Goal: Information Seeking & Learning: Learn about a topic

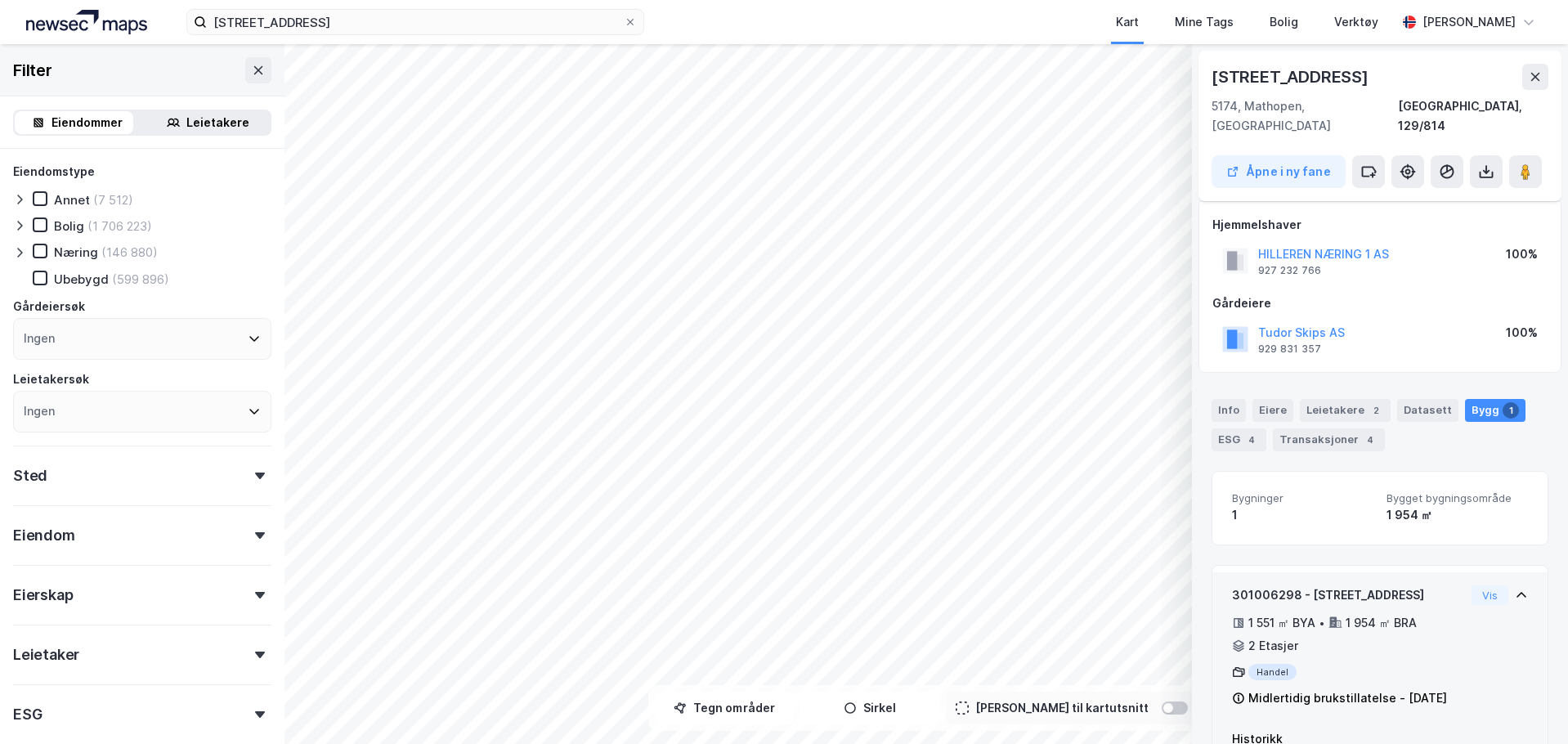
scroll to position [129, 0]
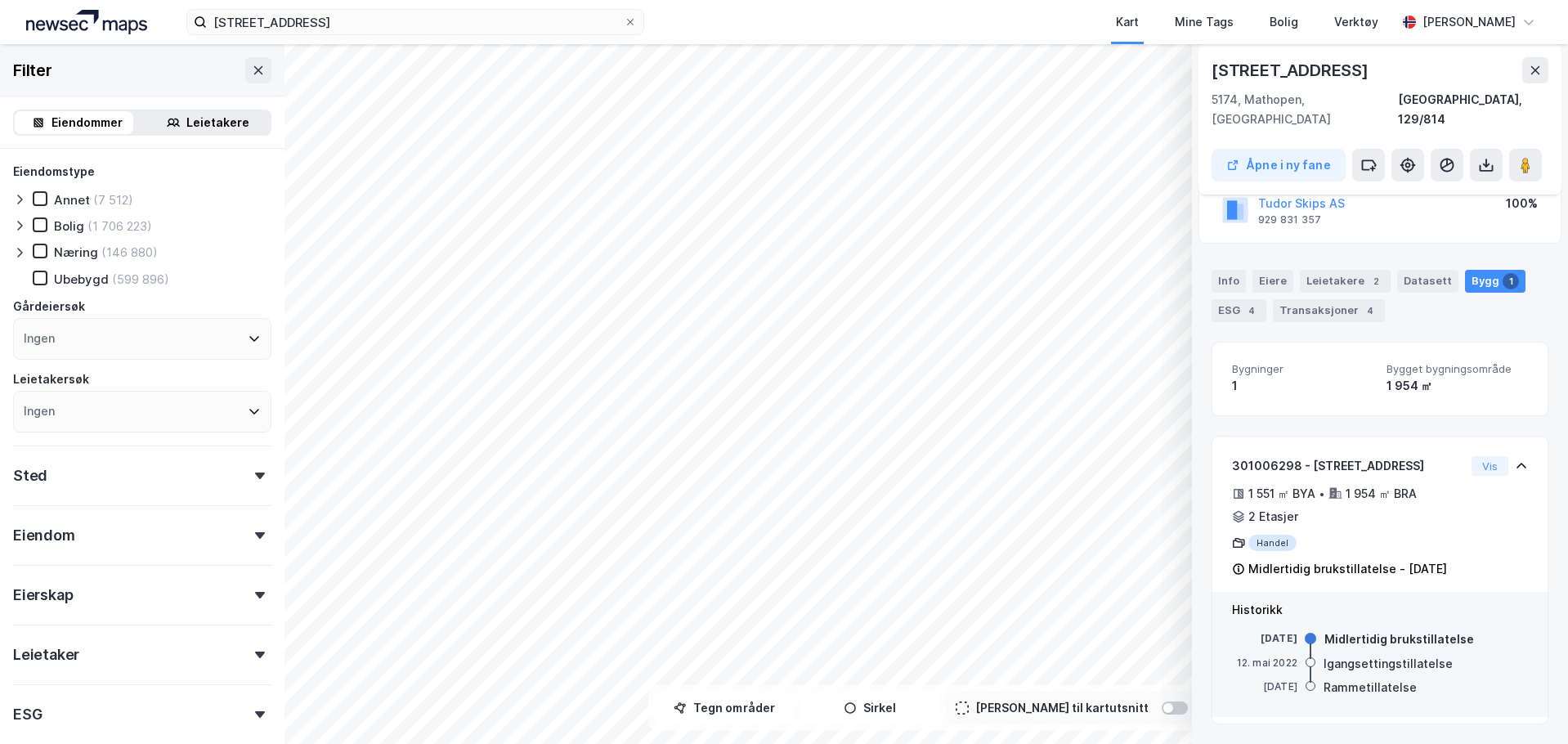
click at [255, 476] on icon at bounding box center [260, 475] width 10 height 6
click at [243, 469] on div "Sted" at bounding box center [141, 468] width 258 height 46
click at [244, 528] on div "Eiendom" at bounding box center [141, 528] width 258 height 46
click at [245, 524] on div "Eiendom" at bounding box center [141, 528] width 258 height 46
click at [246, 524] on div "Eiendom" at bounding box center [141, 528] width 258 height 46
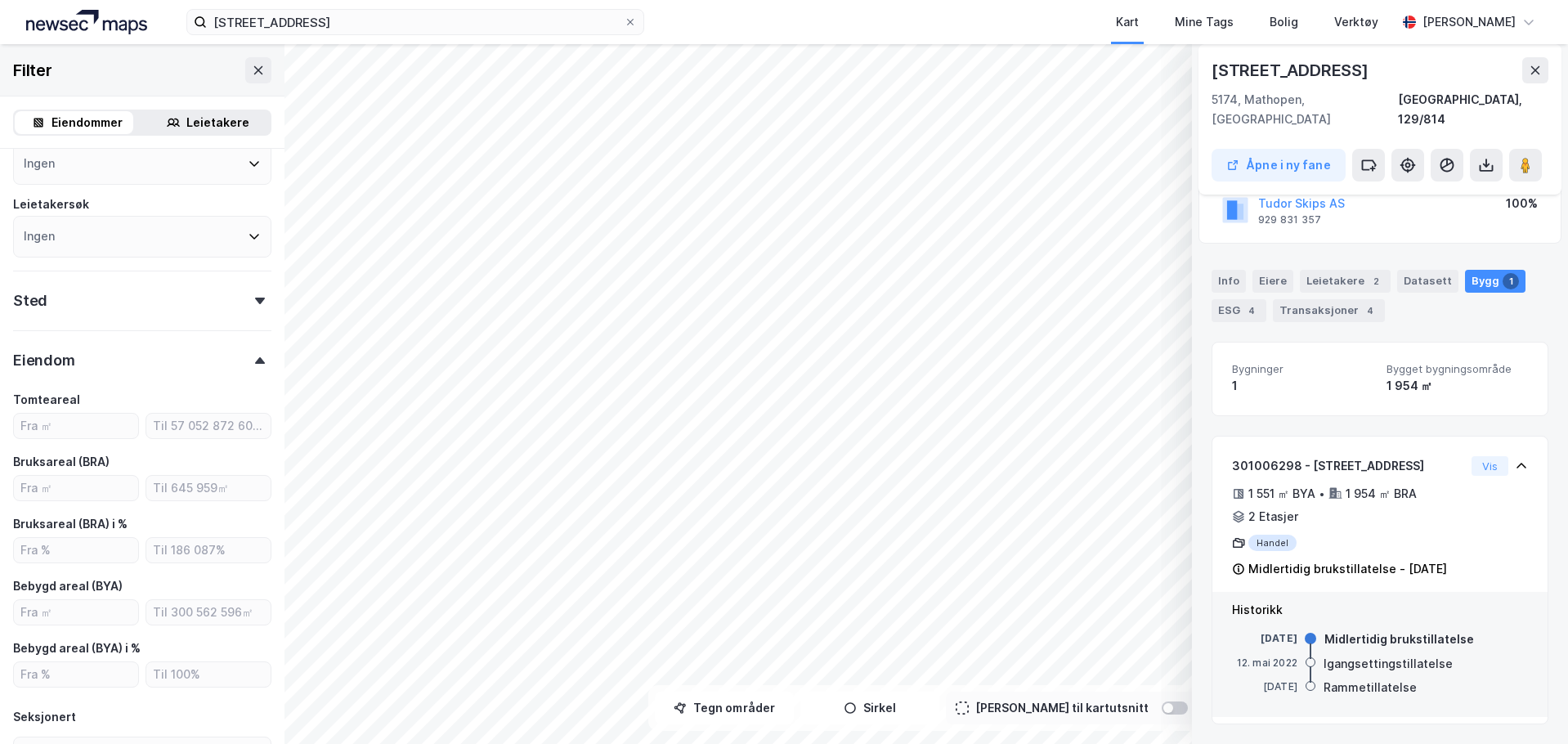
scroll to position [245, 0]
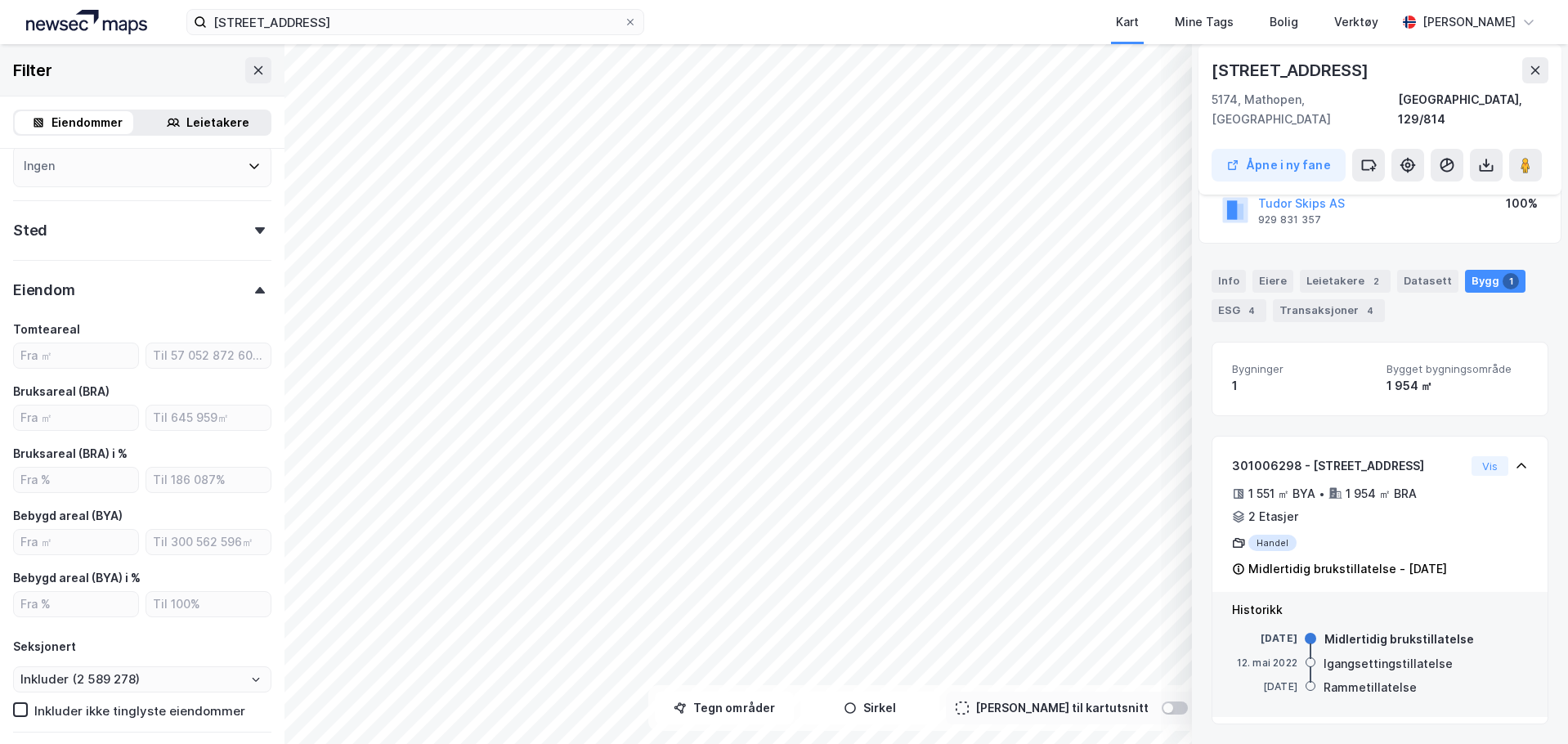
click at [248, 295] on div "Eiendom" at bounding box center [141, 283] width 258 height 46
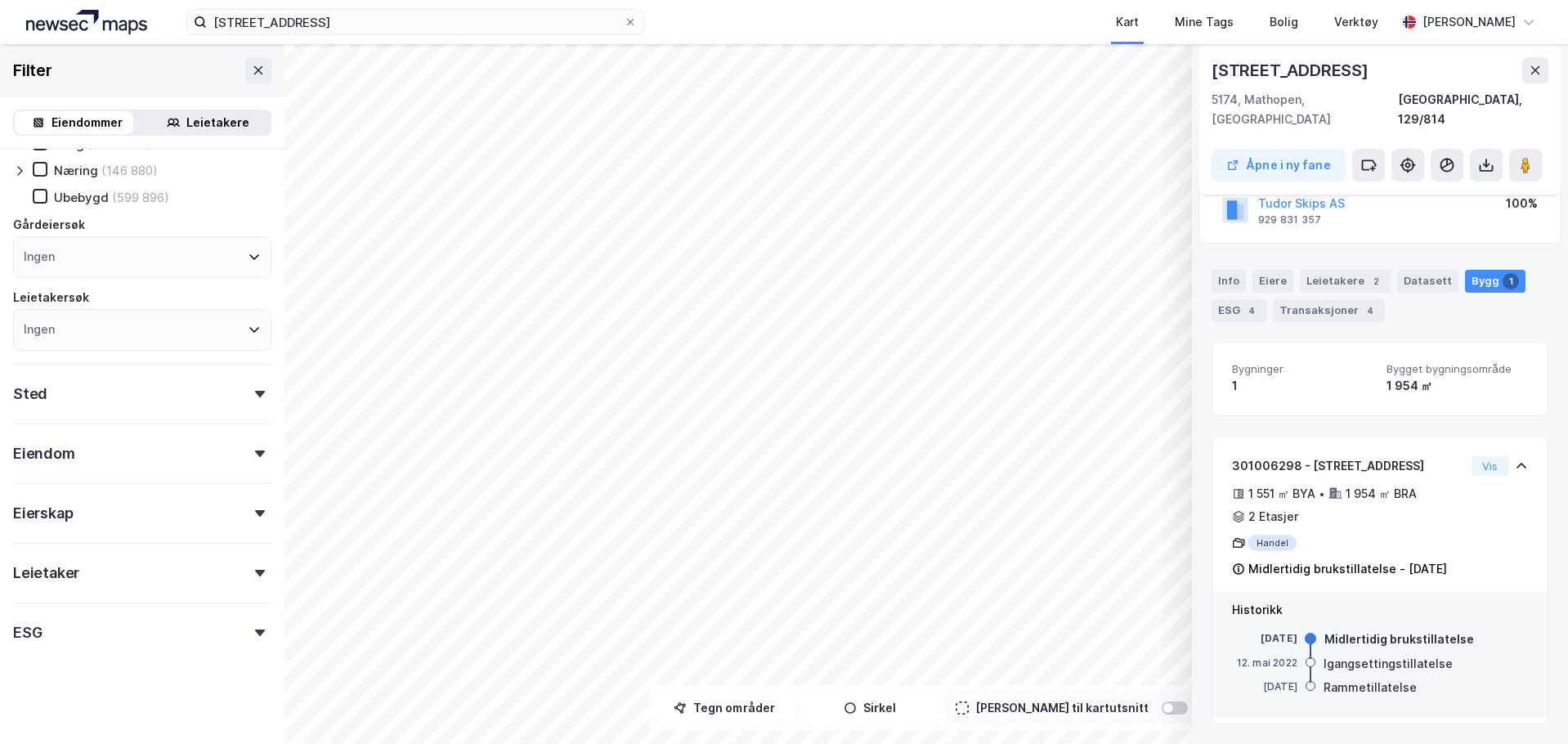
scroll to position [82, 0]
click at [1222, 270] on div "Info" at bounding box center [1229, 281] width 35 height 23
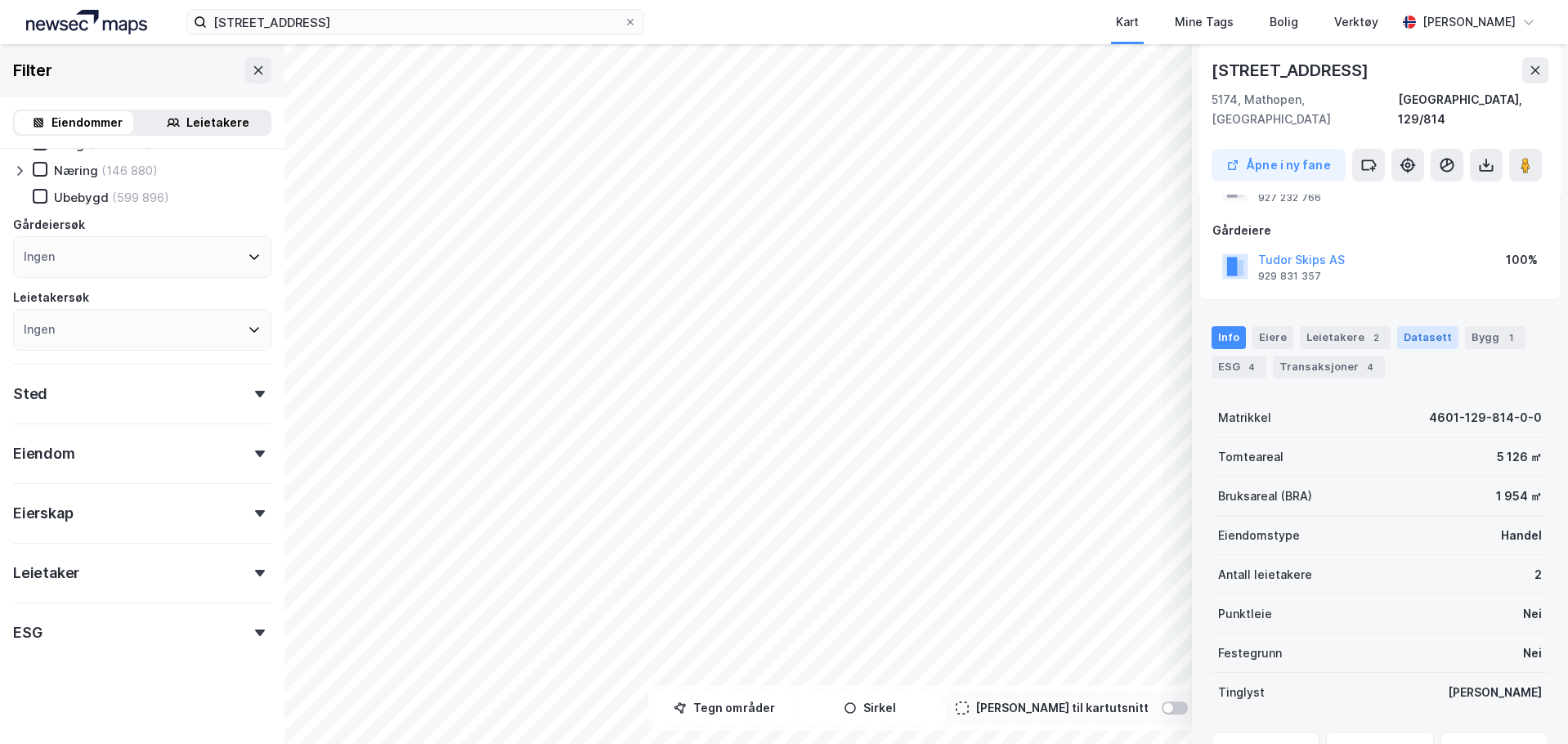
scroll to position [0, 0]
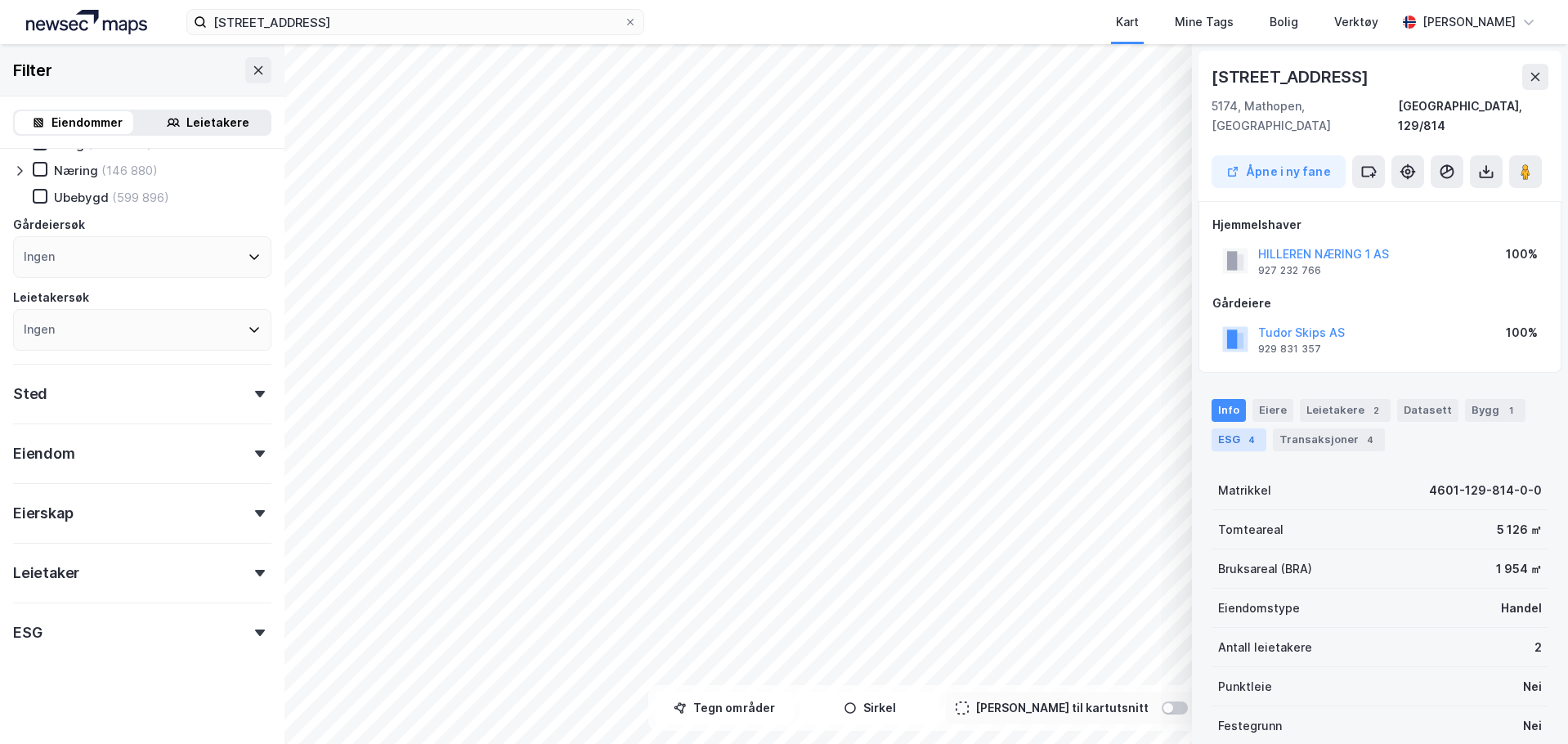
click at [1248, 429] on div "ESG 4" at bounding box center [1239, 439] width 55 height 23
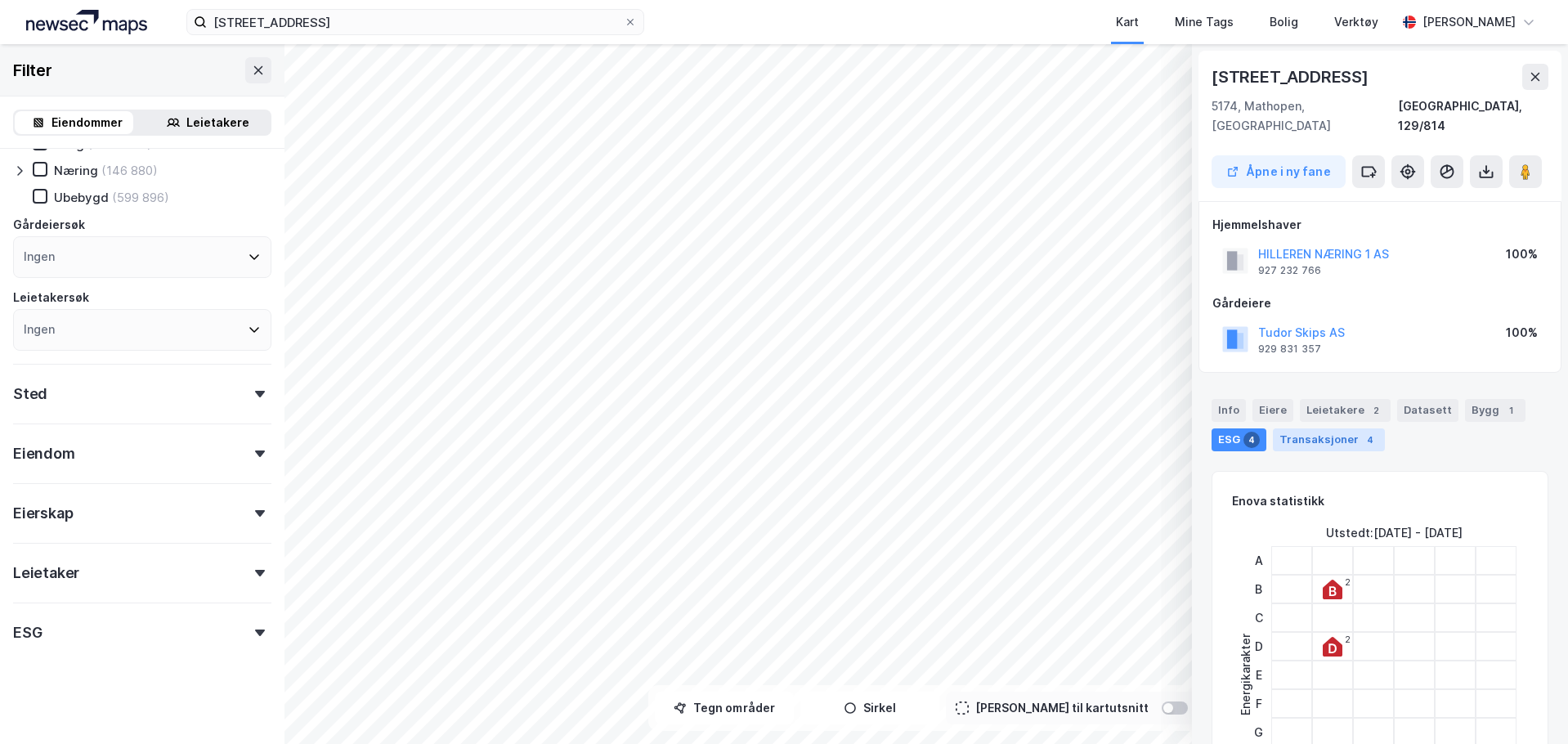
click at [1296, 429] on div "Transaksjoner 4" at bounding box center [1328, 439] width 112 height 23
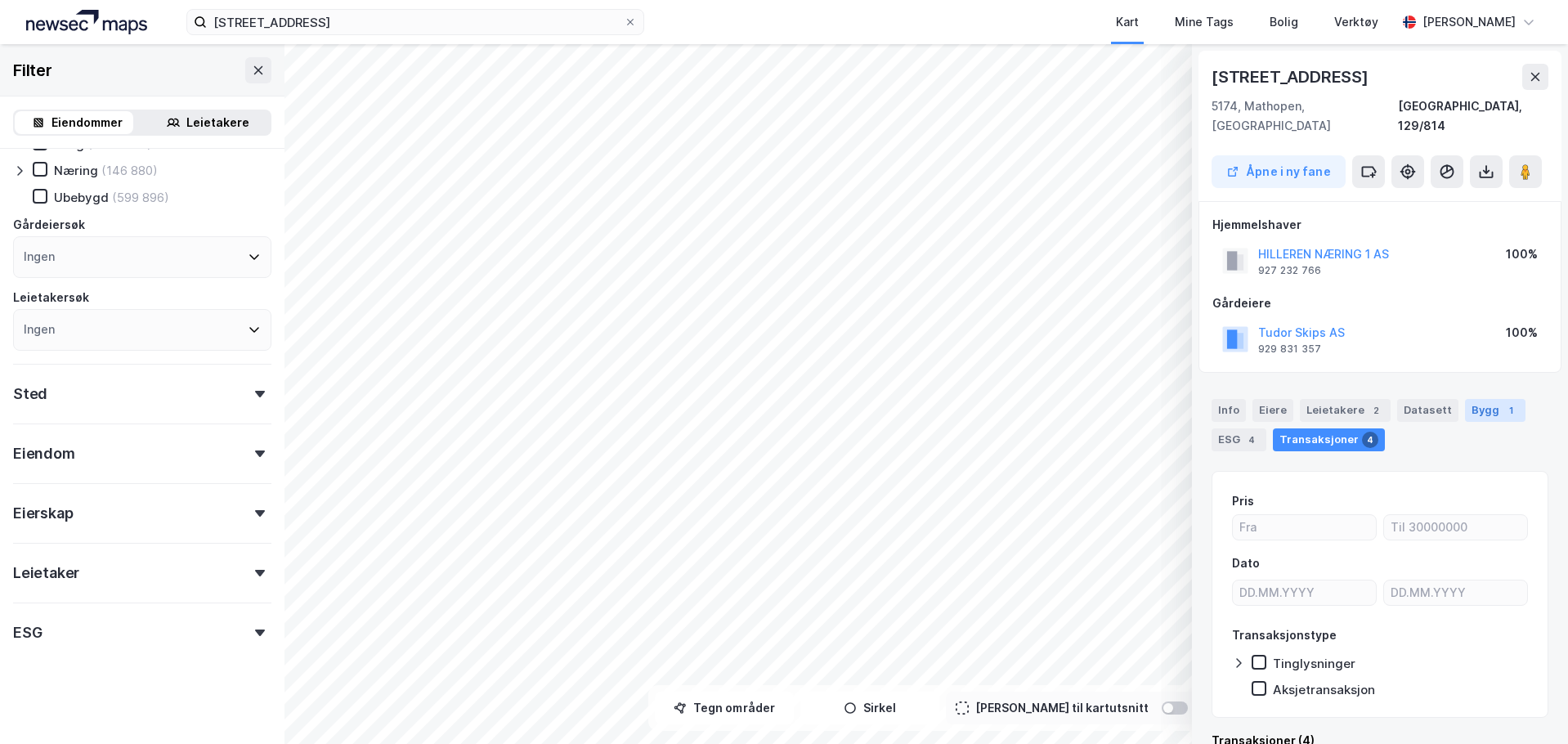
click at [1468, 398] on div "Bygg 1" at bounding box center [1495, 409] width 60 height 23
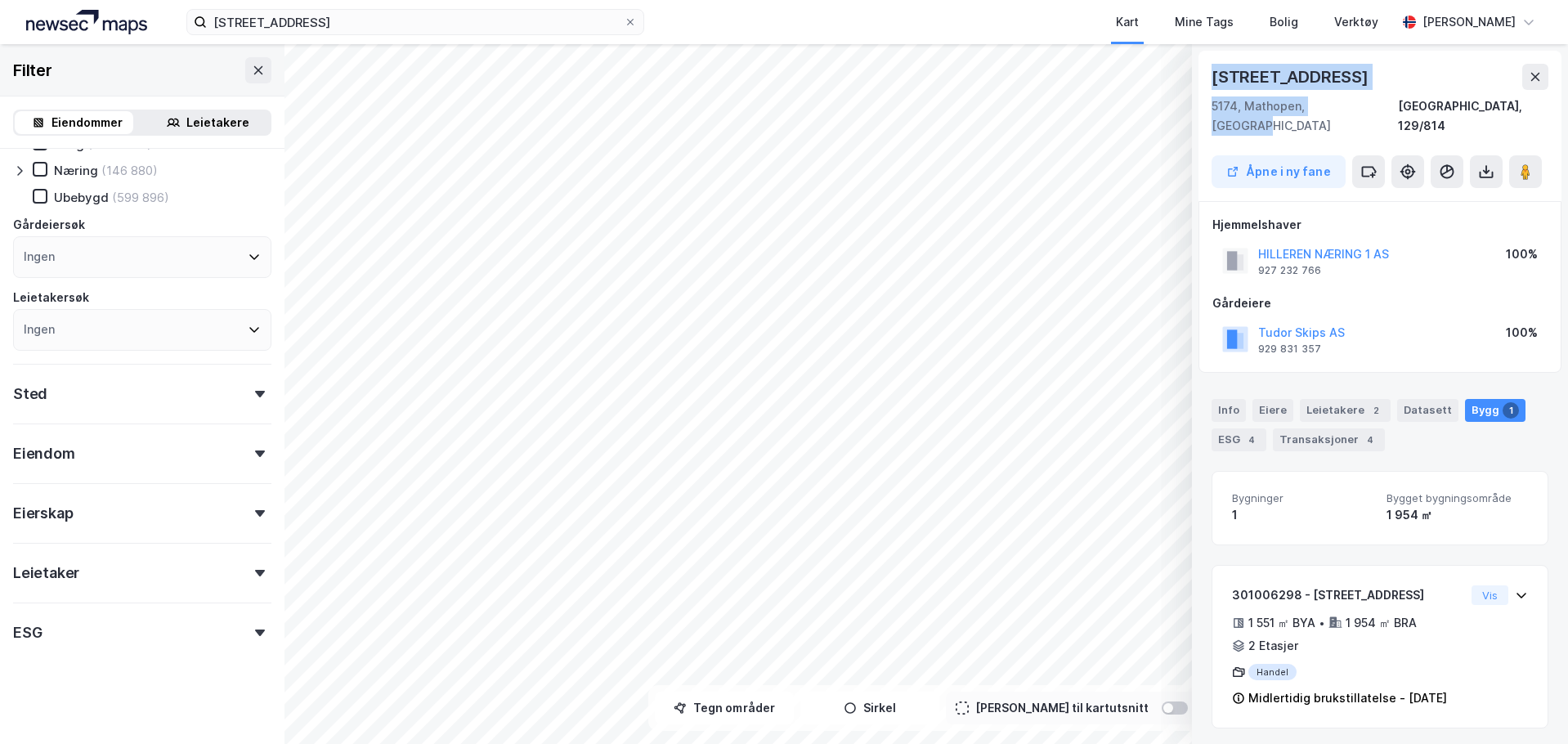
drag, startPoint x: 1214, startPoint y: 77, endPoint x: 1409, endPoint y: 105, distance: 197.0
click at [1387, 103] on div "Hillerenveien 114 5174, Mathopen, Vestland Bergen, 129/814" at bounding box center [1379, 99] width 337 height 72
click at [1436, 105] on div "5174, Mathopen, Vestland Bergen, 129/814" at bounding box center [1379, 116] width 337 height 39
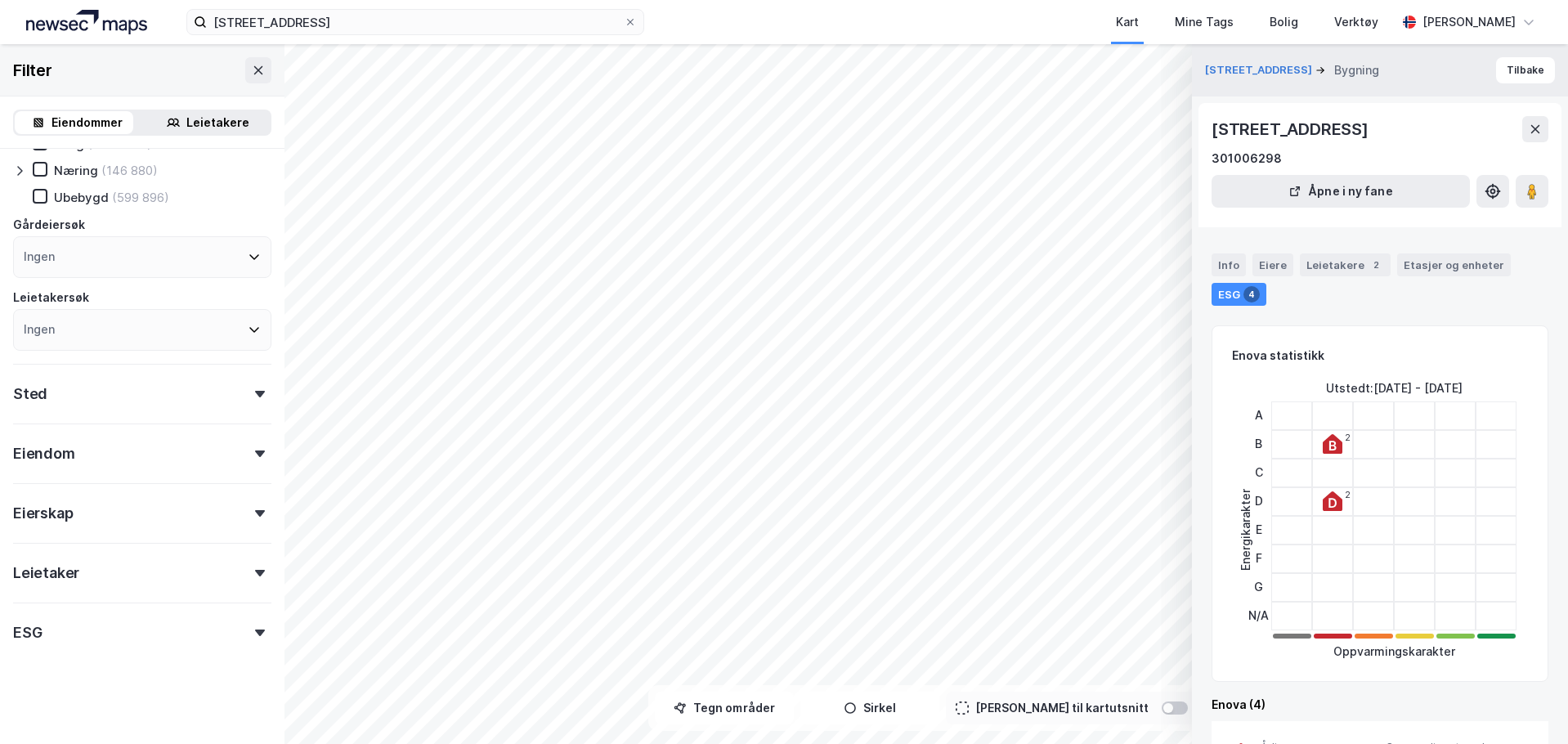
scroll to position [57, 0]
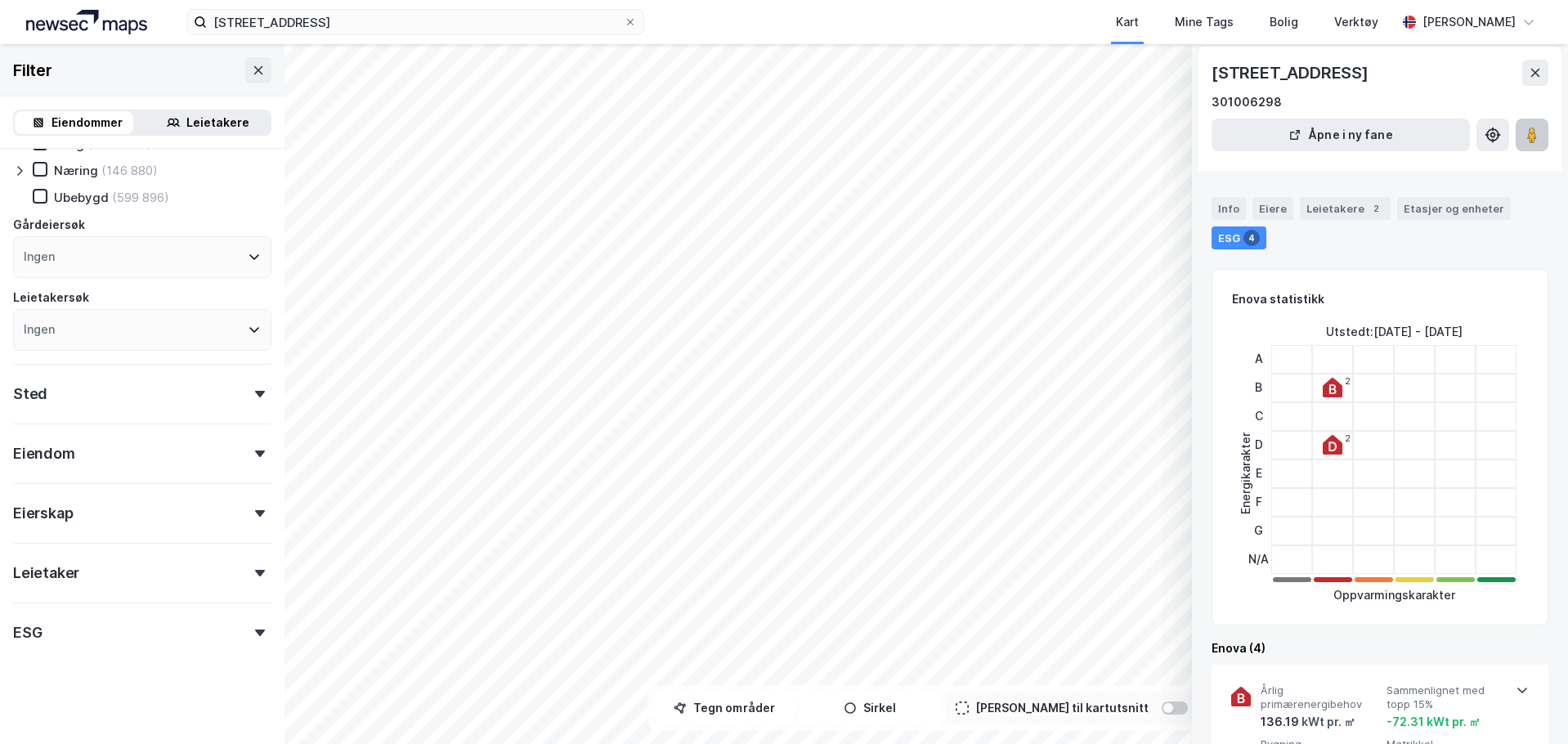
click at [1540, 139] on button at bounding box center [1532, 135] width 33 height 33
click at [248, 457] on div "Eiendom" at bounding box center [141, 446] width 258 height 46
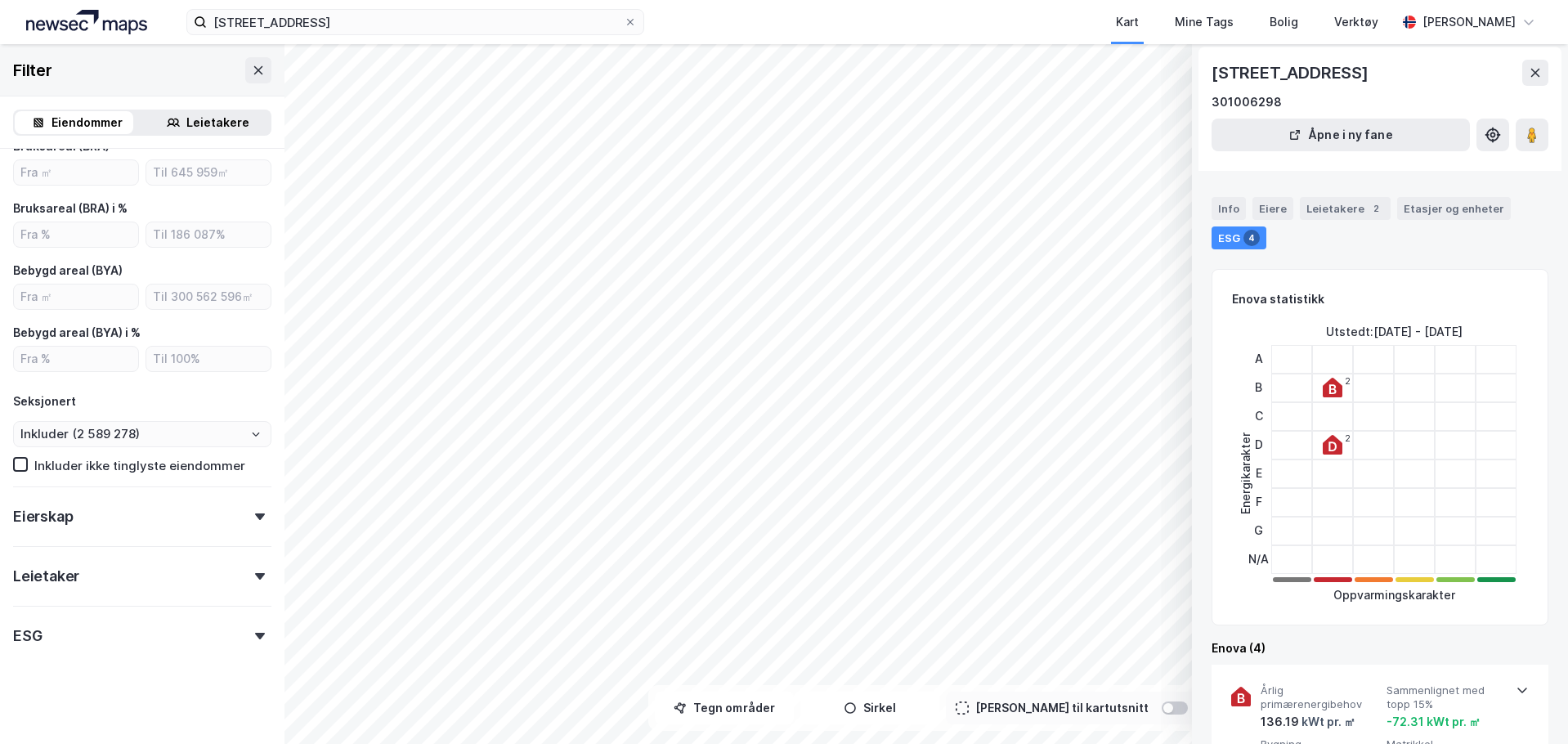
scroll to position [0, 0]
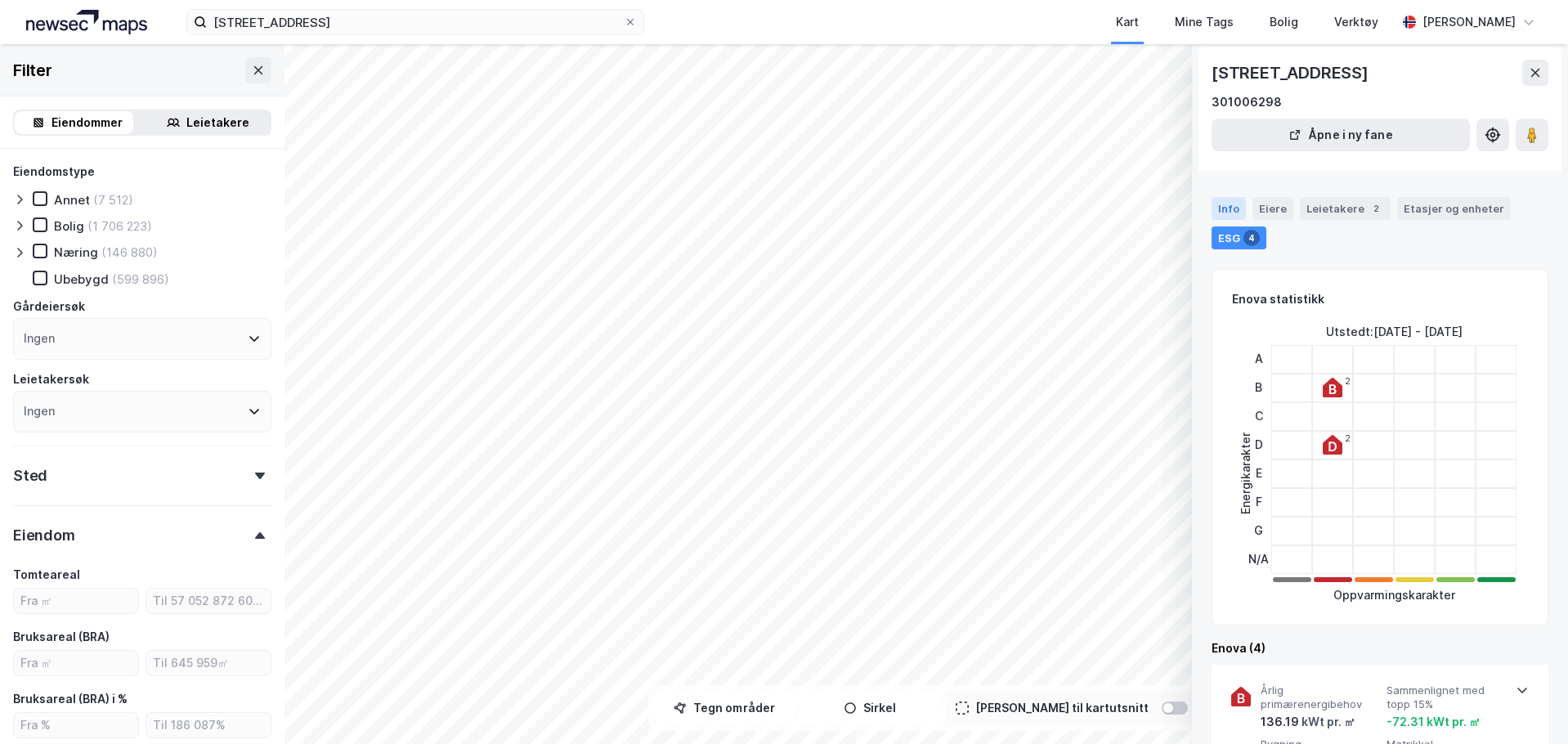
click at [1244, 208] on div "Info" at bounding box center [1229, 208] width 35 height 23
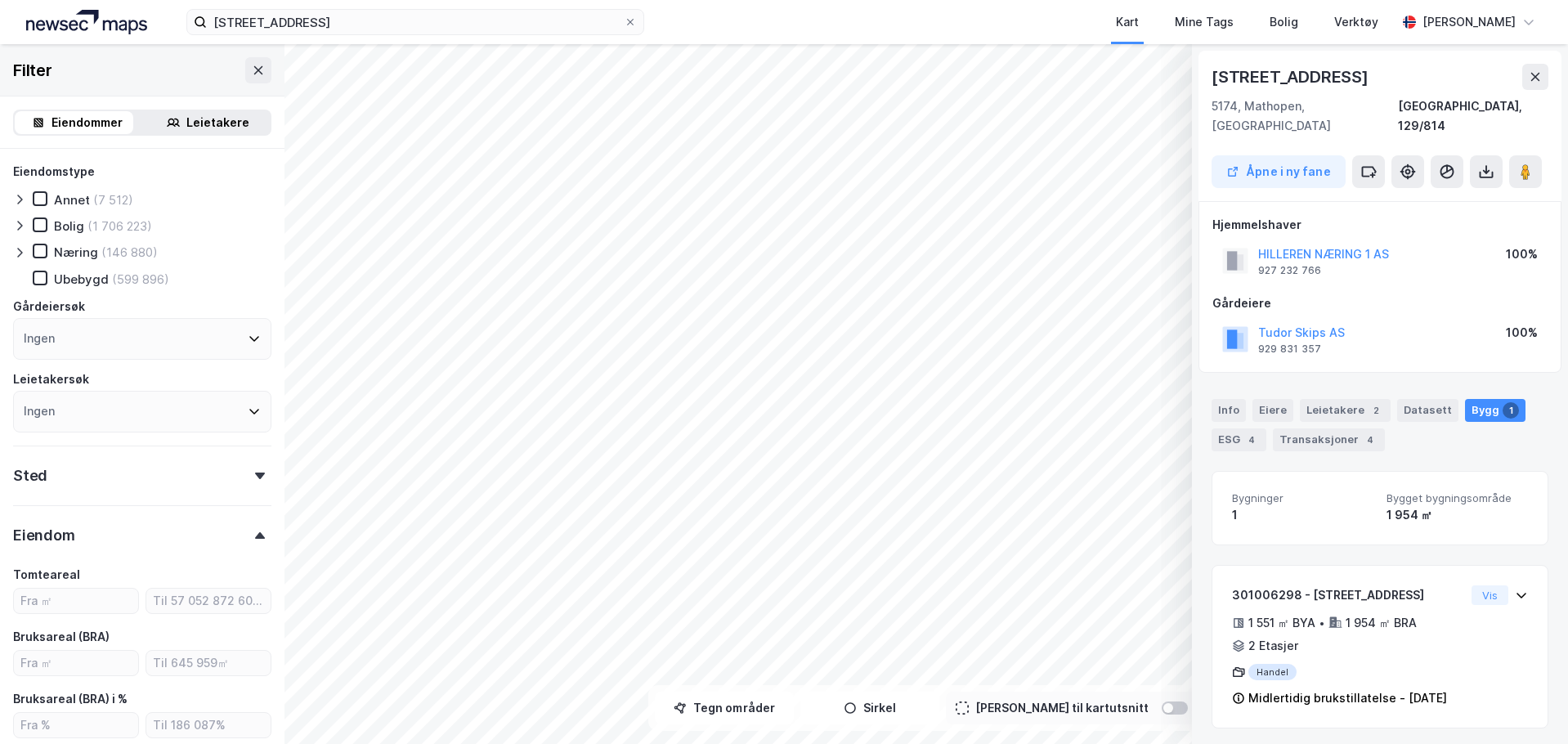
scroll to position [4, 0]
click at [1385, 89] on div "Hillerenveien 114 5174, Mathopen, Vestland Bergen, 129/814" at bounding box center [1379, 95] width 337 height 72
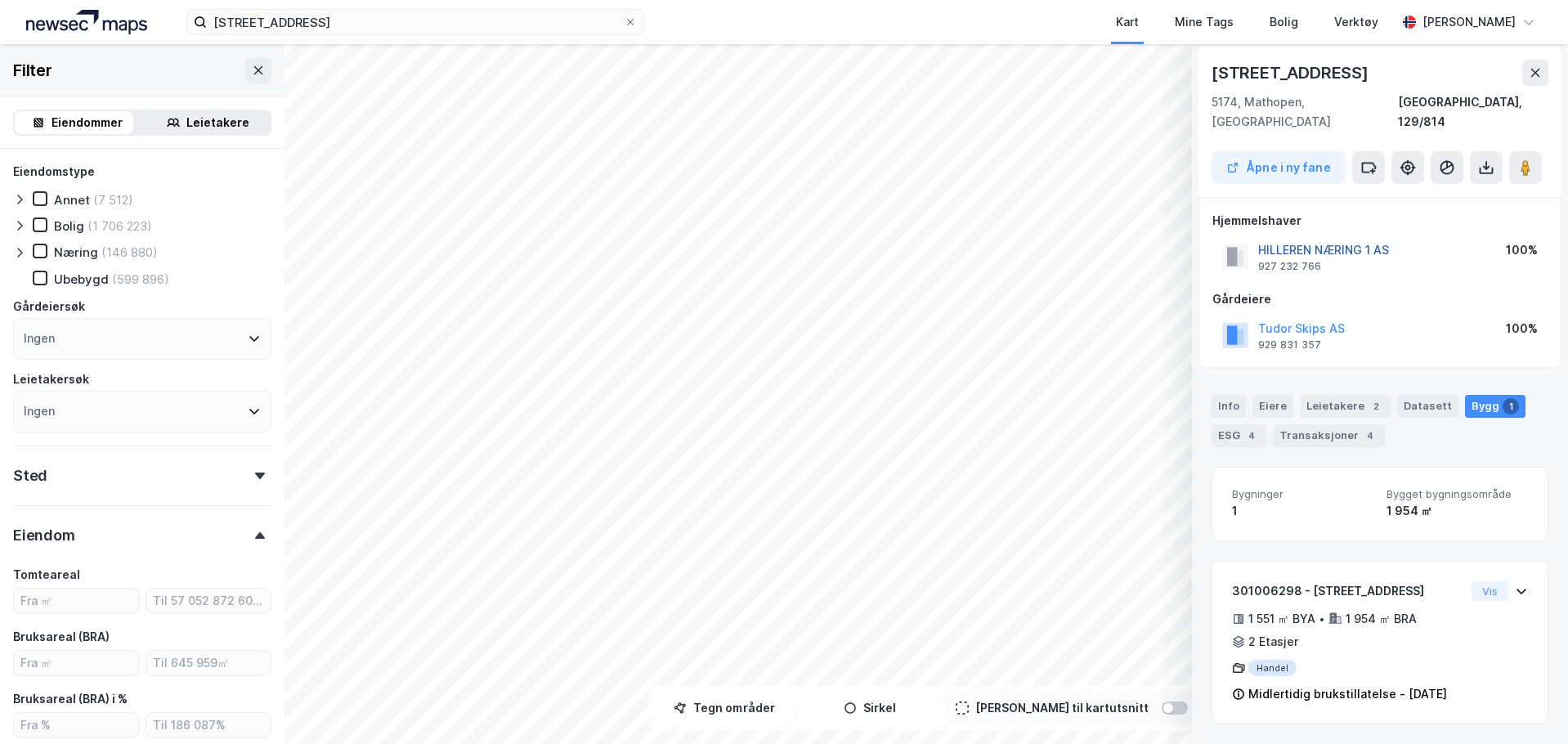
click at [0, 0] on button "HILLEREN NÆRING 1 AS" at bounding box center [0, 0] width 0 height 0
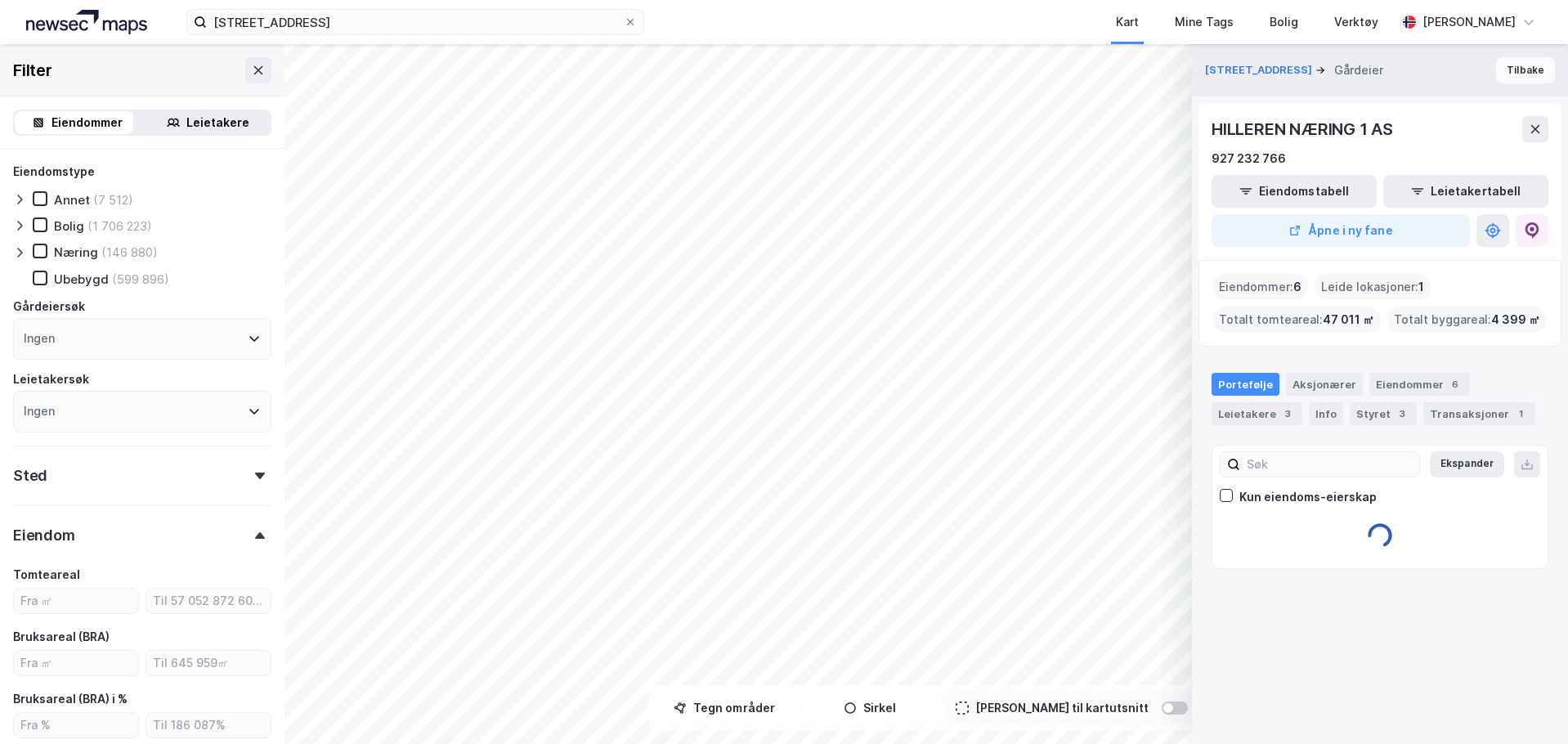
click at [1516, 67] on button "Tilbake" at bounding box center [1525, 70] width 59 height 26
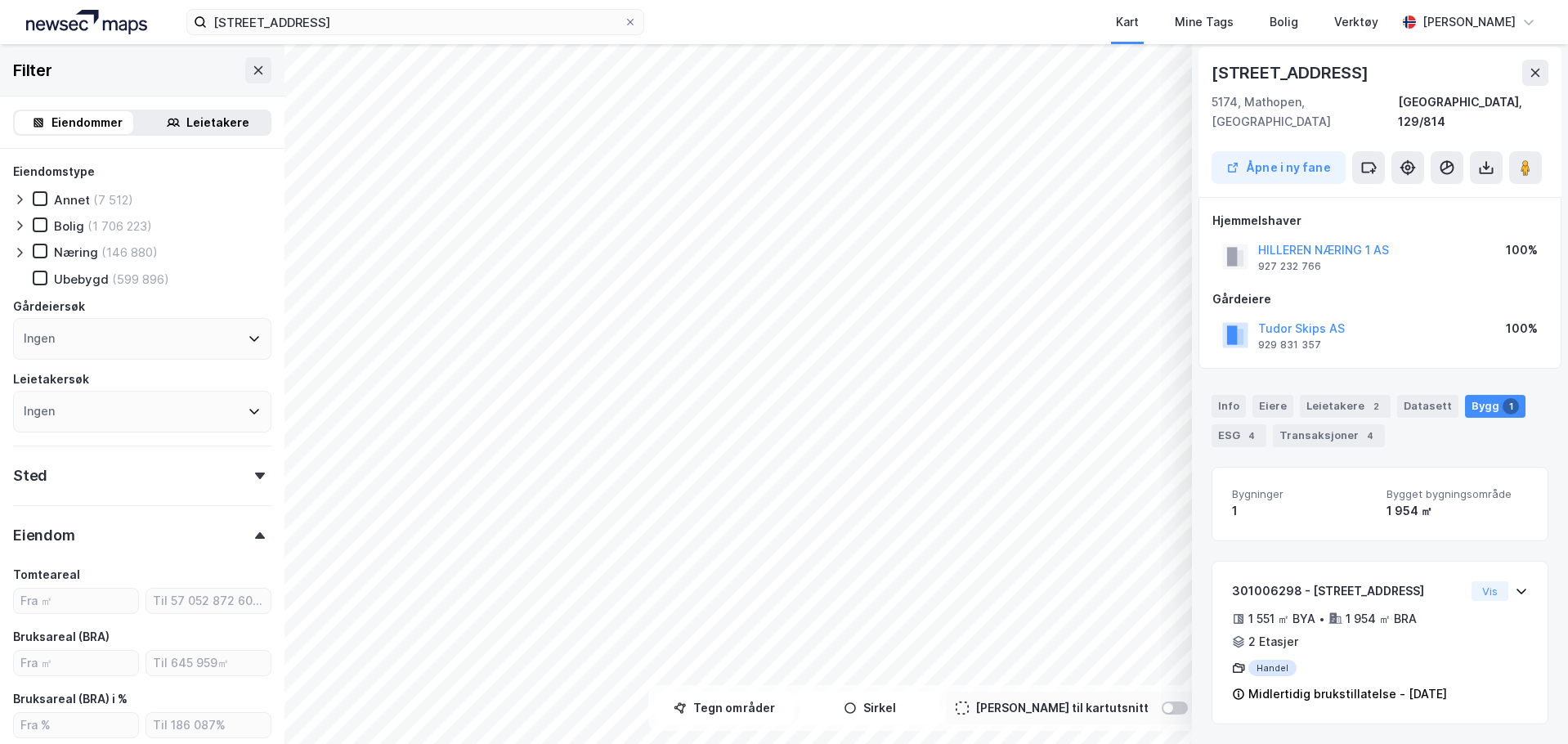
click at [107, 222] on div "(1 706 223)" at bounding box center [119, 225] width 65 height 16
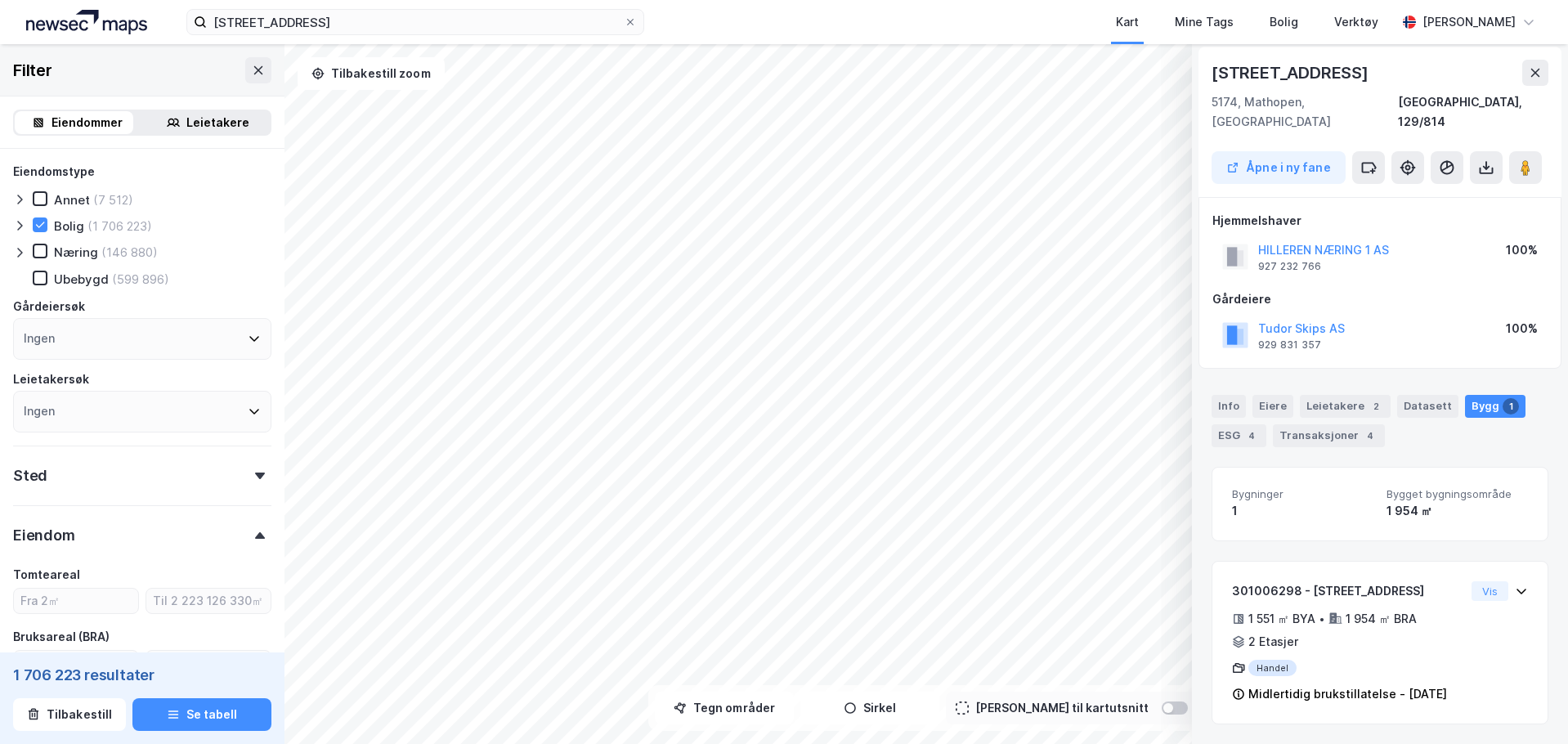
click at [67, 221] on div "Bolig" at bounding box center [68, 225] width 30 height 16
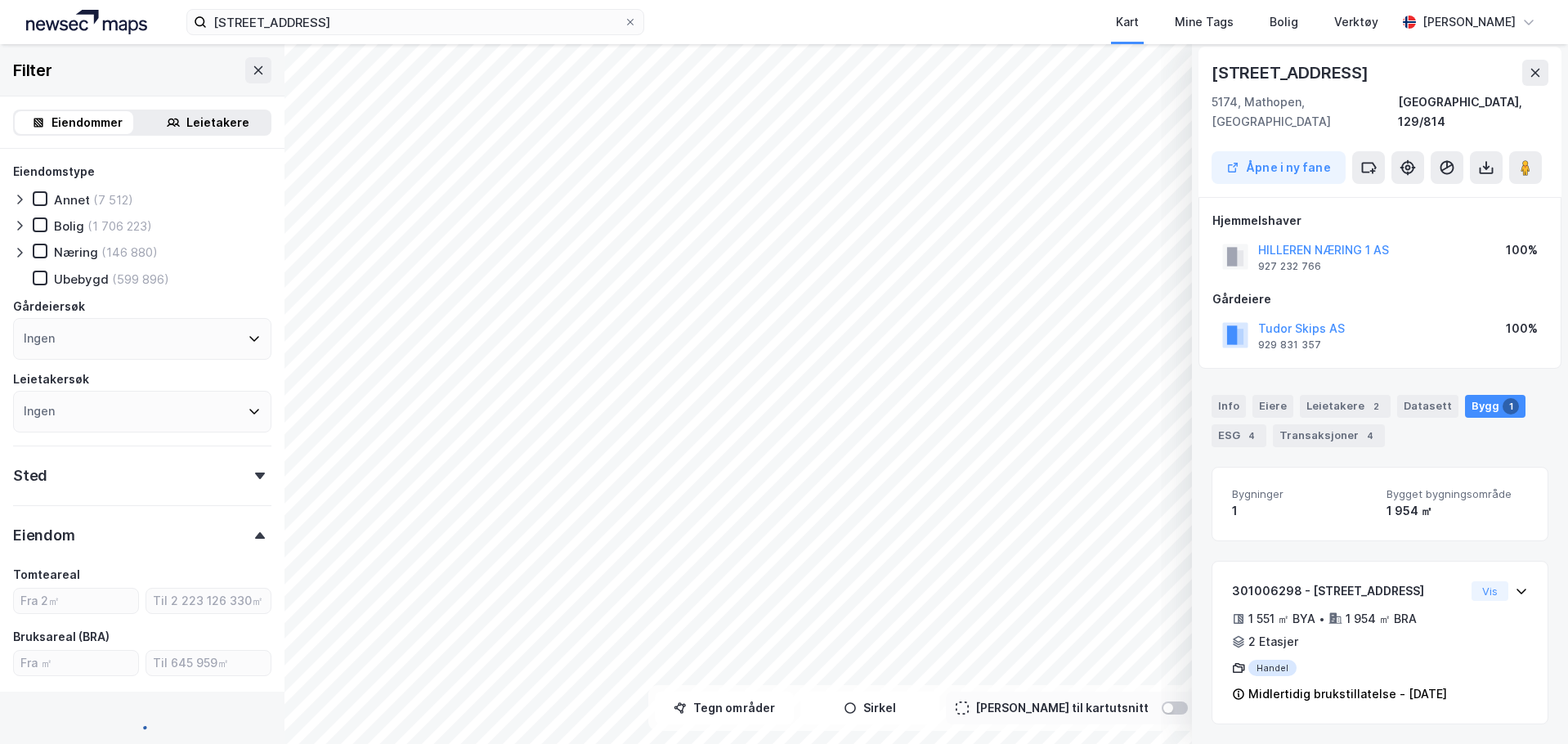
type input "Inkluder (2 589 278)"
click at [78, 109] on div "Eiendommer Leietakere" at bounding box center [141, 122] width 258 height 26
click at [81, 120] on div "Eiendommer" at bounding box center [87, 123] width 71 height 20
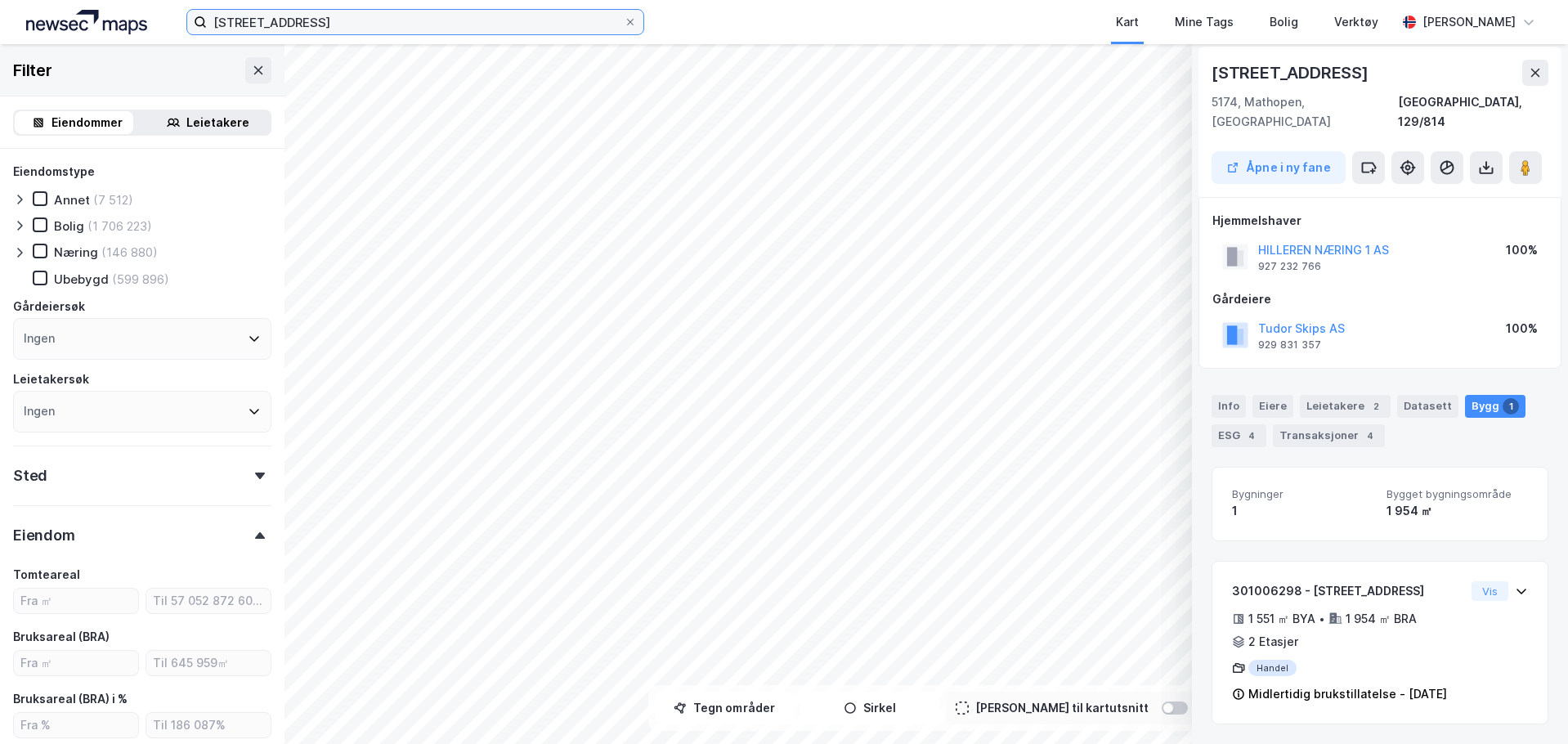
click at [322, 26] on input "[STREET_ADDRESS]" at bounding box center [415, 22] width 417 height 25
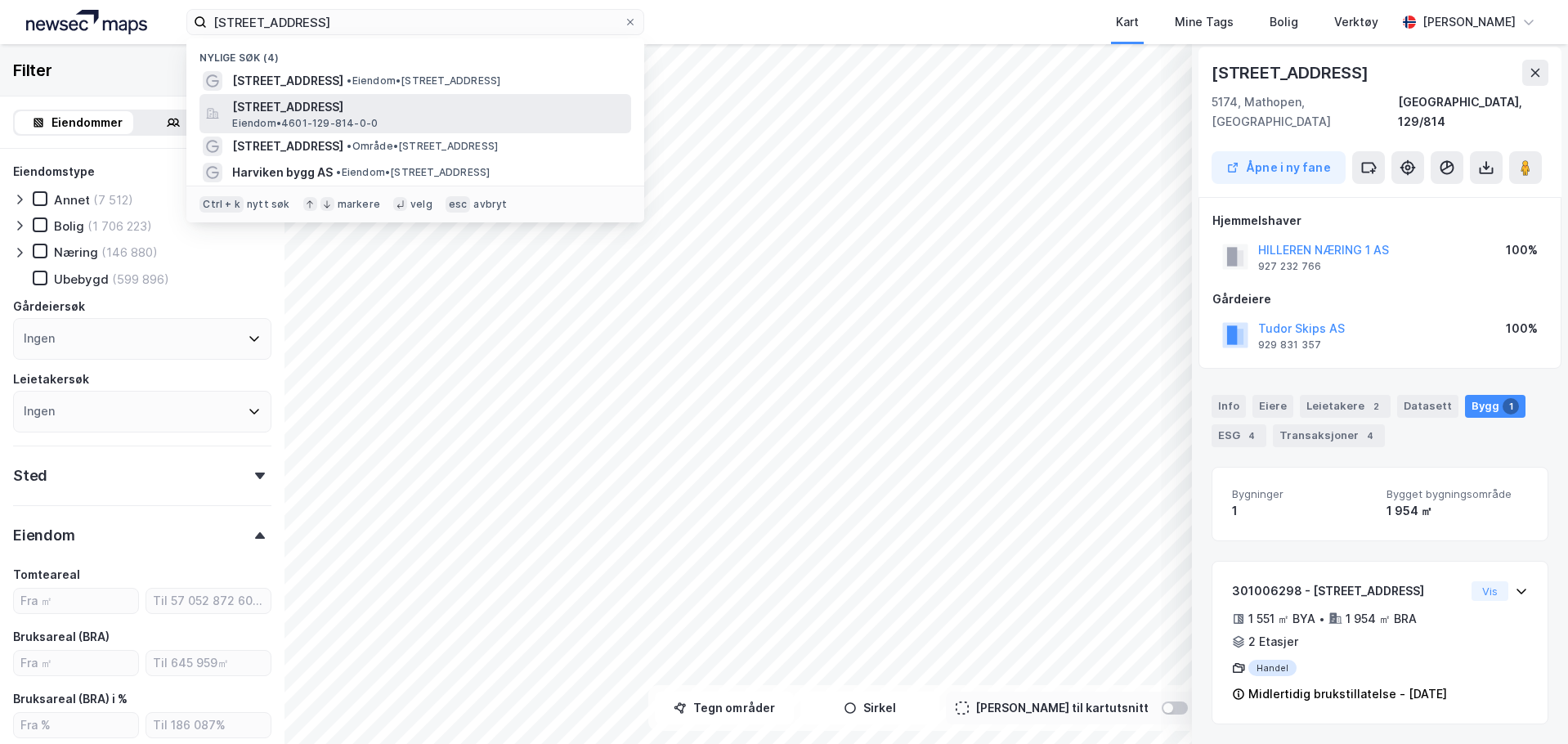
click at [396, 111] on span "[STREET_ADDRESS]" at bounding box center [429, 108] width 392 height 20
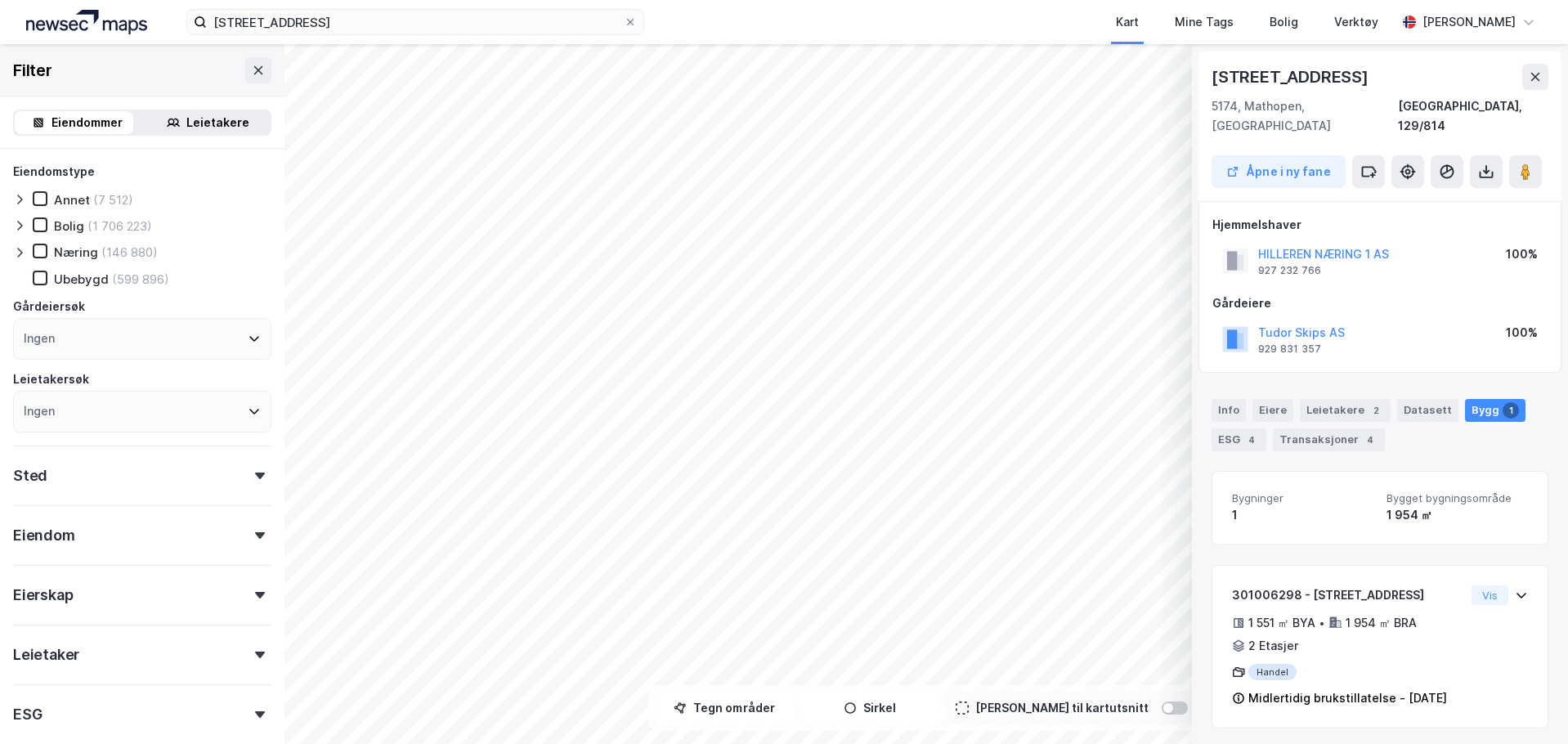
scroll to position [4, 0]
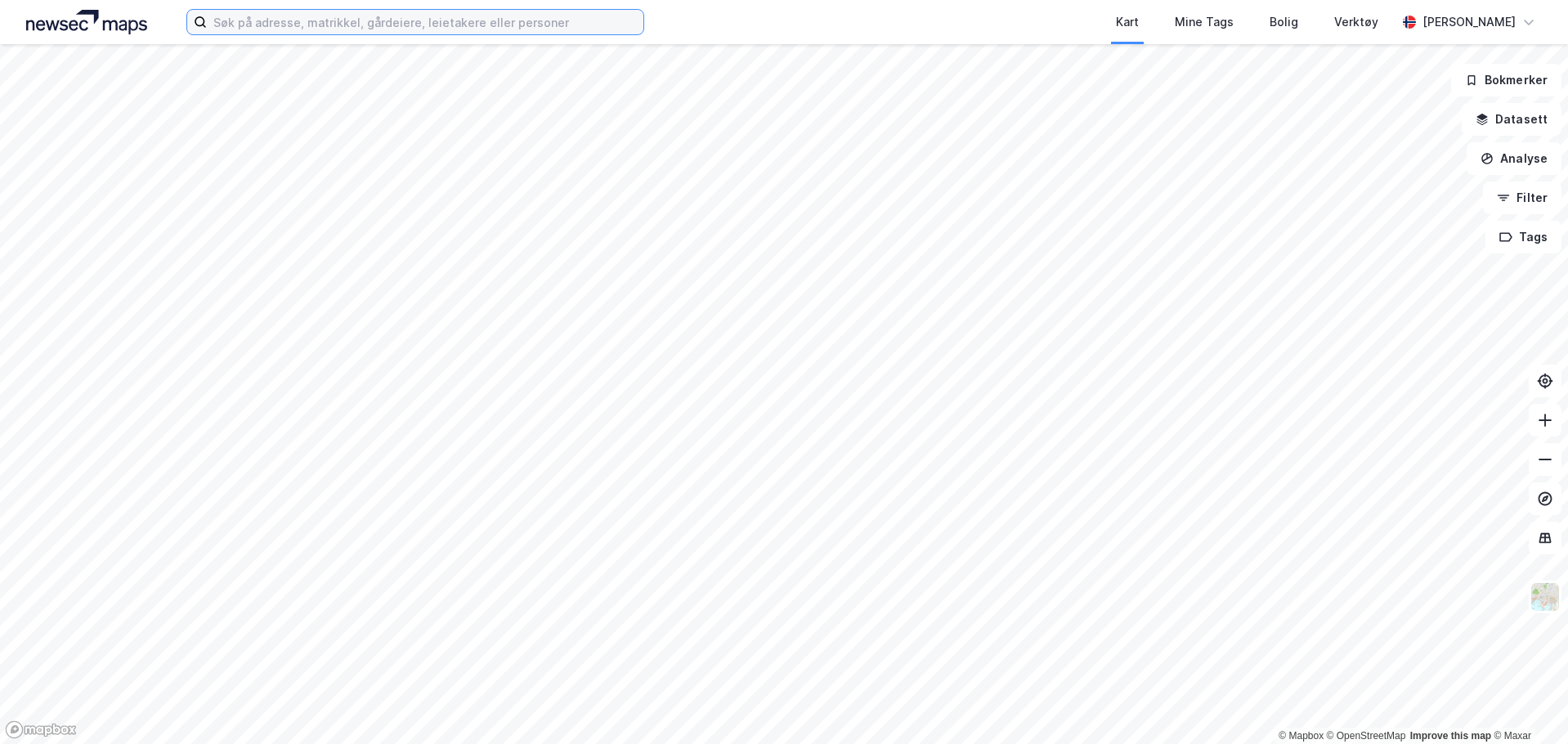
drag, startPoint x: 339, startPoint y: 26, endPoint x: 355, endPoint y: 27, distance: 16.0
click at [339, 26] on input at bounding box center [425, 22] width 437 height 25
paste input "Sørumsgata 11C"
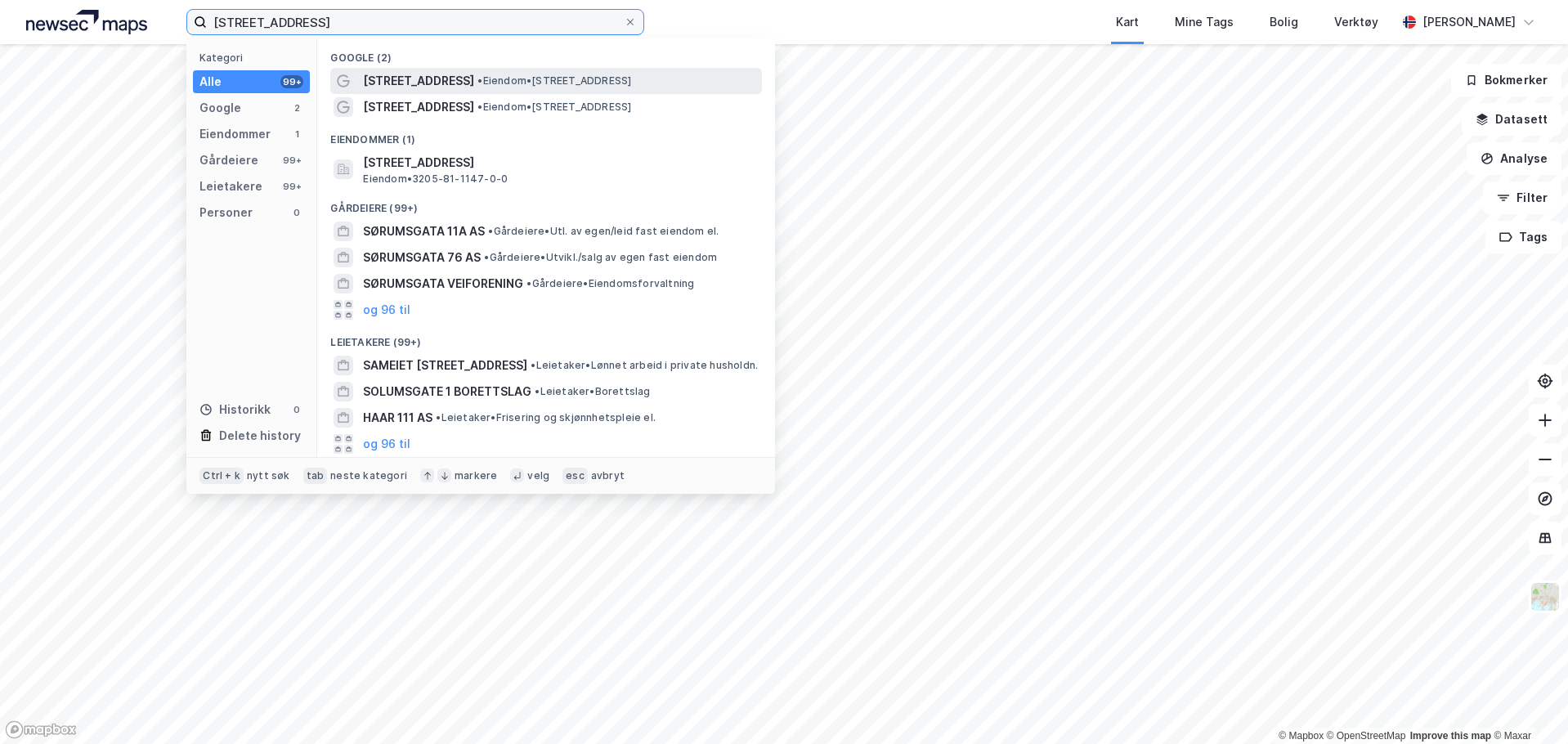
type input "Sørumsgata 11C"
click at [477, 80] on span "•" at bounding box center [479, 80] width 5 height 12
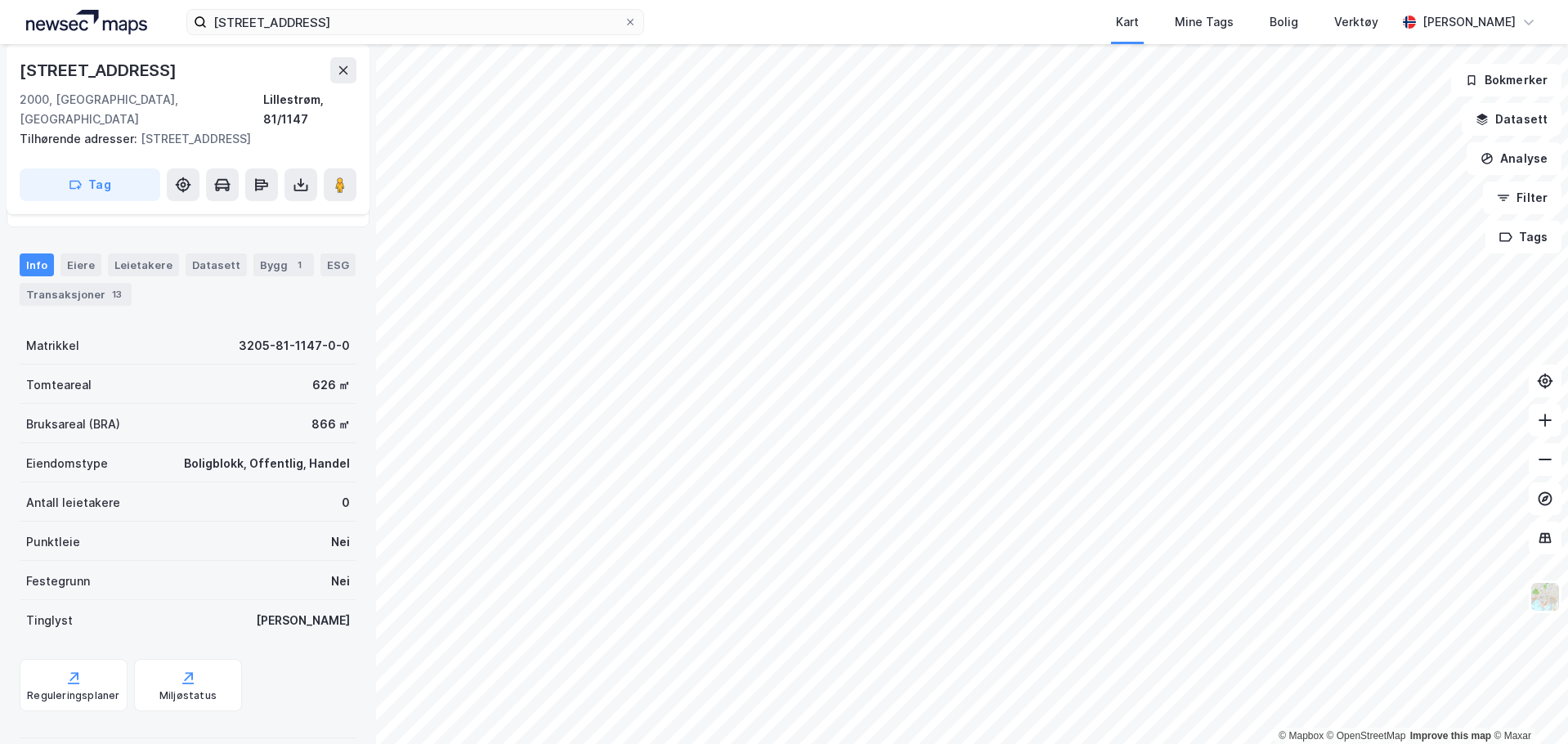
scroll to position [166, 0]
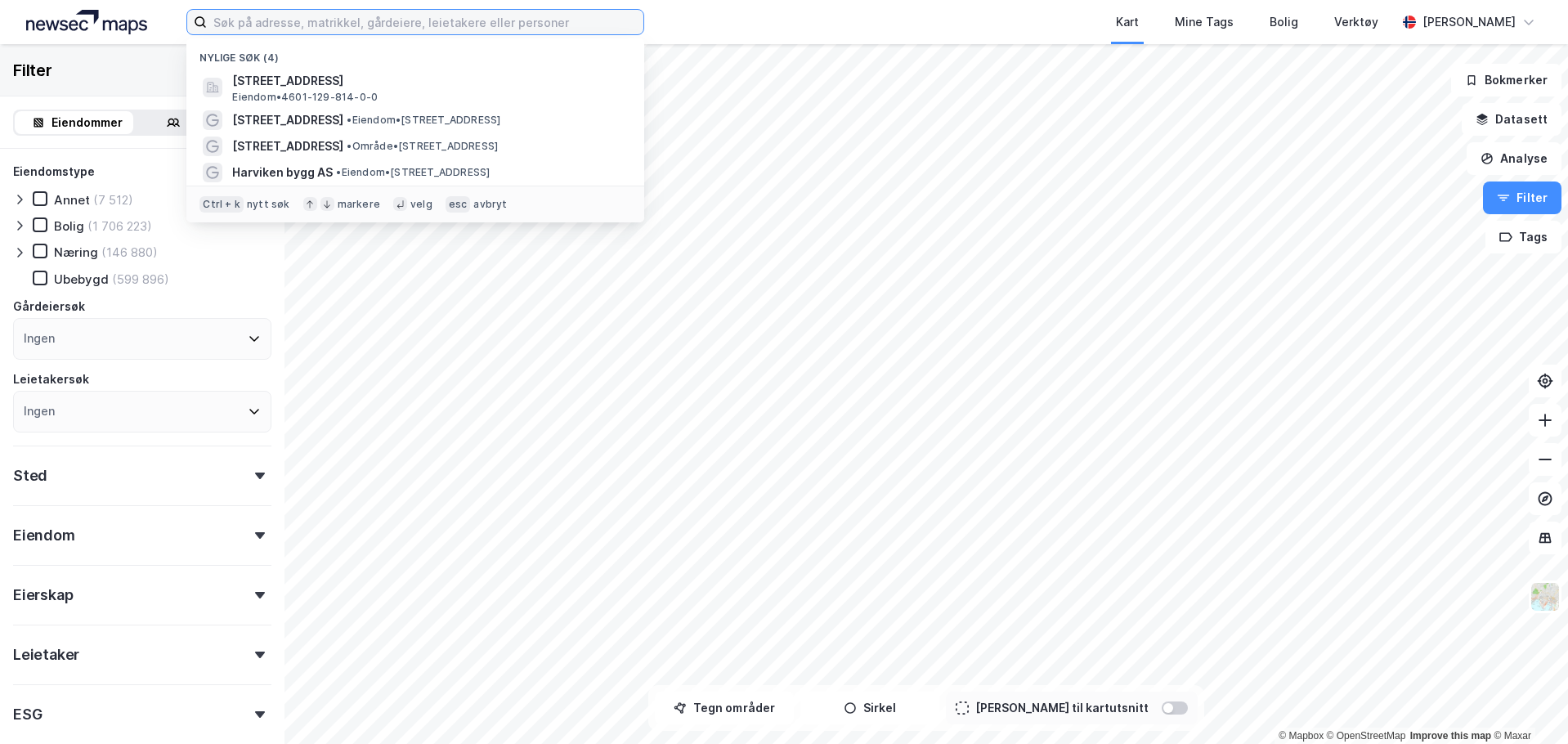
click at [472, 19] on input at bounding box center [425, 22] width 437 height 25
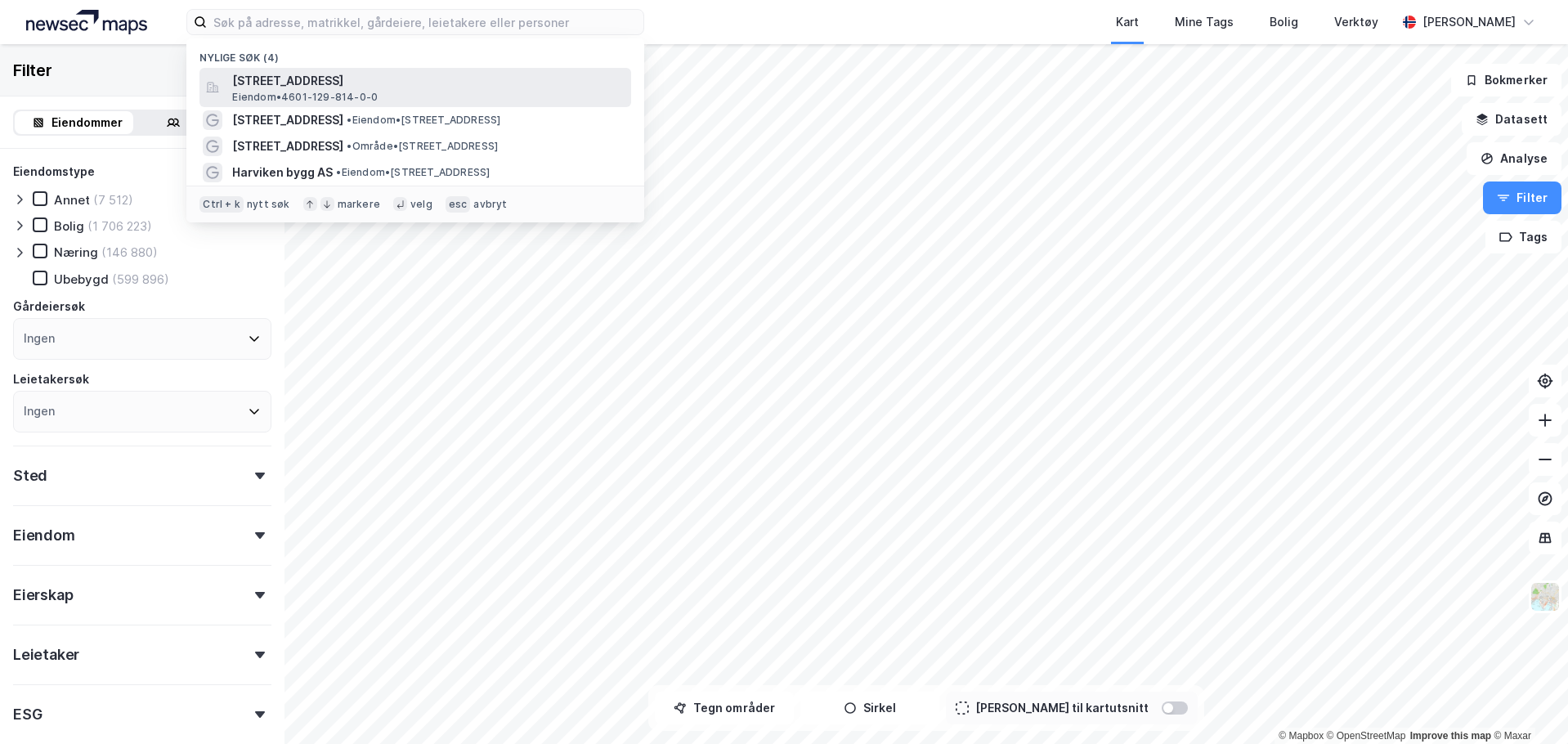
click at [327, 84] on span "[STREET_ADDRESS]" at bounding box center [429, 81] width 392 height 20
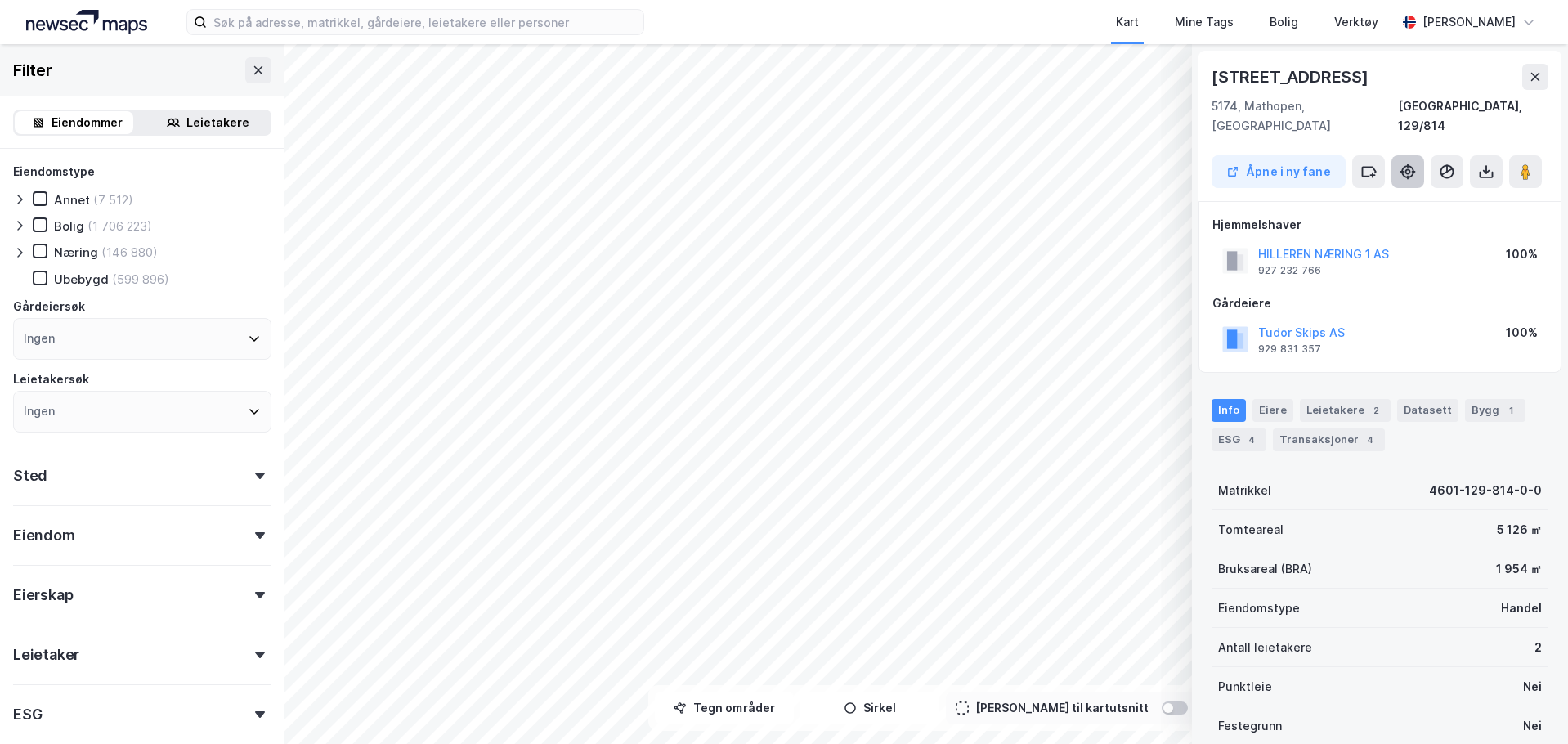
click at [1408, 163] on icon at bounding box center [1407, 171] width 16 height 16
click at [1413, 163] on icon at bounding box center [1407, 171] width 16 height 16
click at [1400, 163] on icon at bounding box center [1407, 171] width 16 height 16
click at [1409, 163] on icon at bounding box center [1407, 171] width 16 height 16
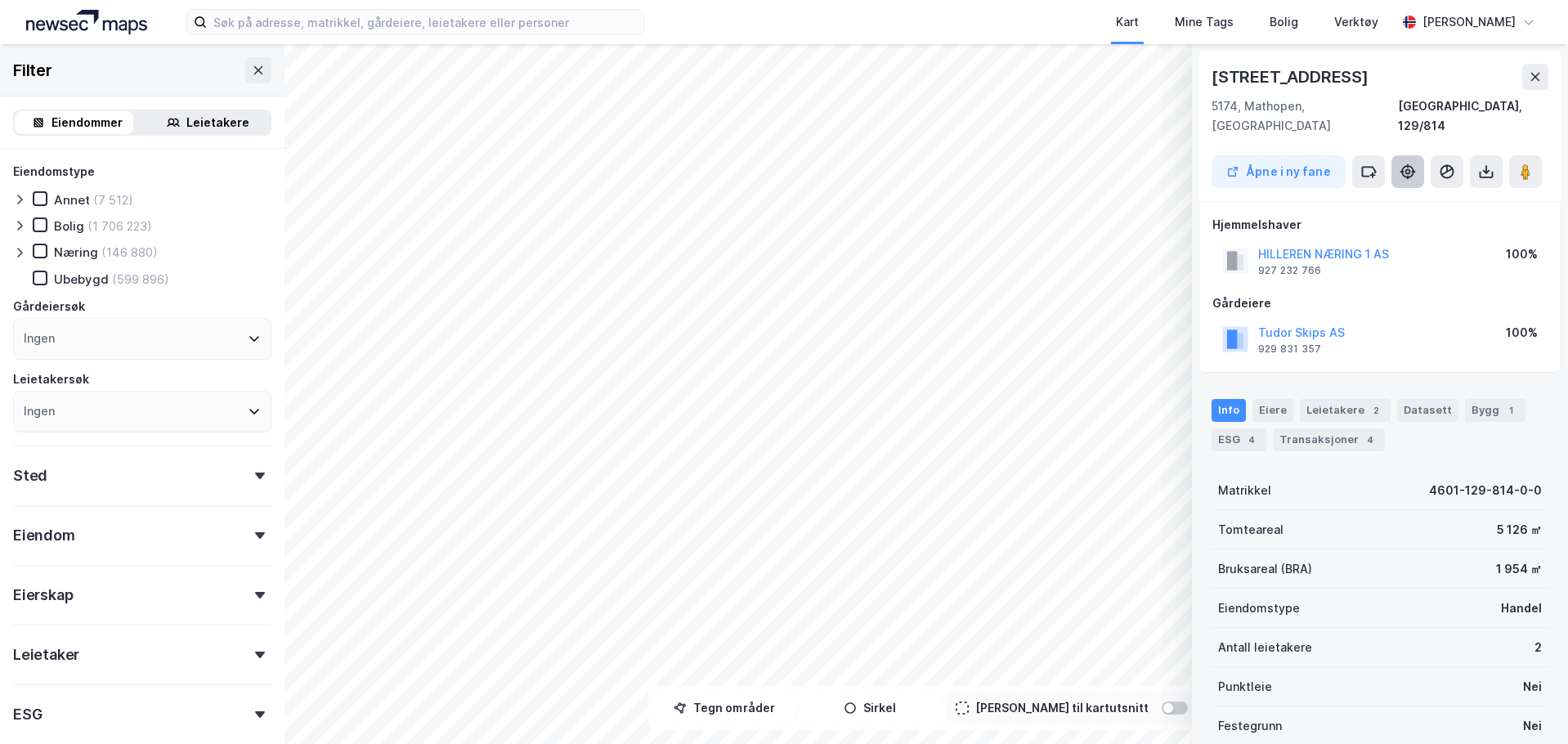
click at [1416, 157] on button at bounding box center [1407, 171] width 33 height 33
click at [1519, 163] on icon at bounding box center [1525, 171] width 16 height 16
click at [1399, 155] on button at bounding box center [1407, 171] width 33 height 33
click at [1378, 26] on div "Verktøy" at bounding box center [1356, 22] width 44 height 20
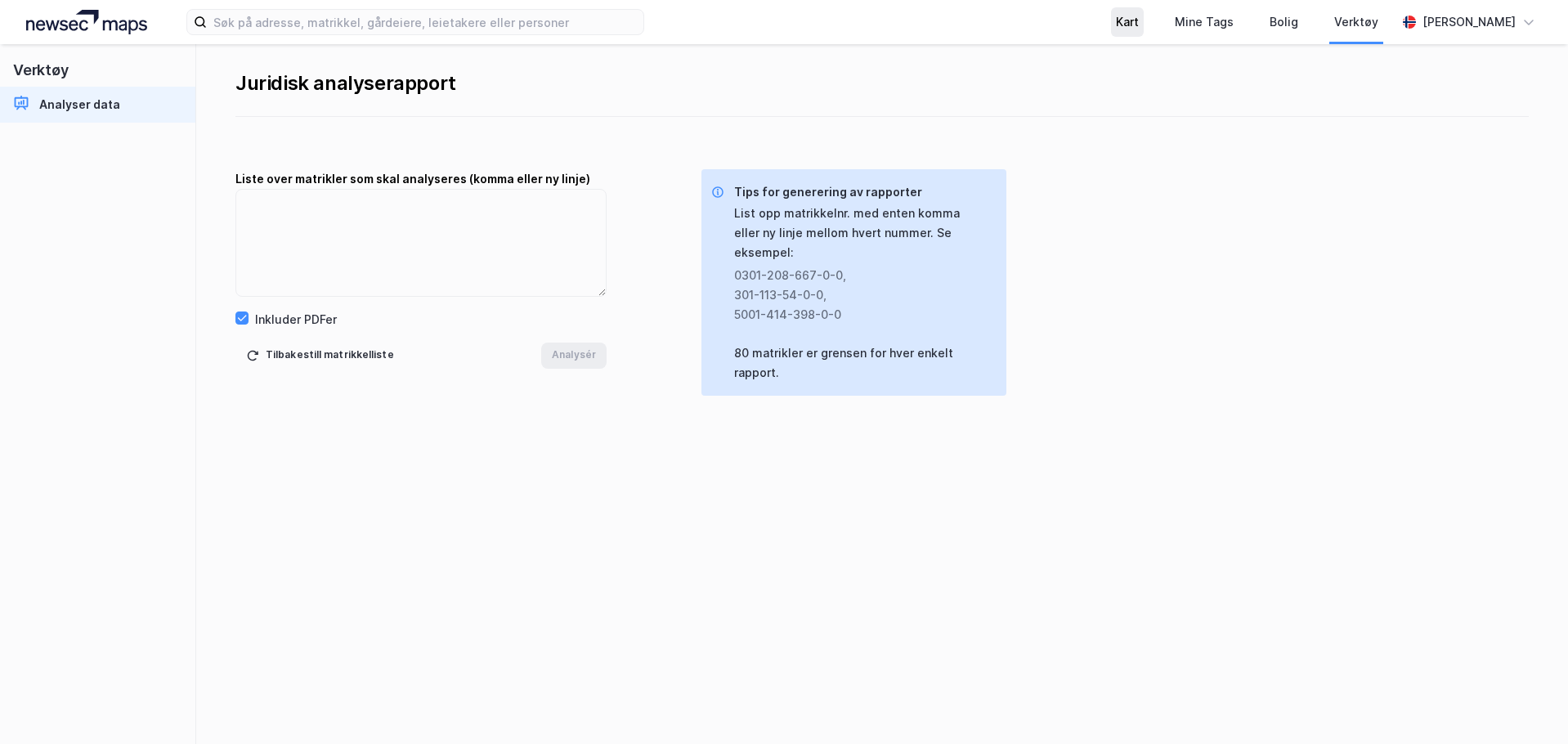
click at [1138, 28] on div "Kart" at bounding box center [1127, 22] width 23 height 20
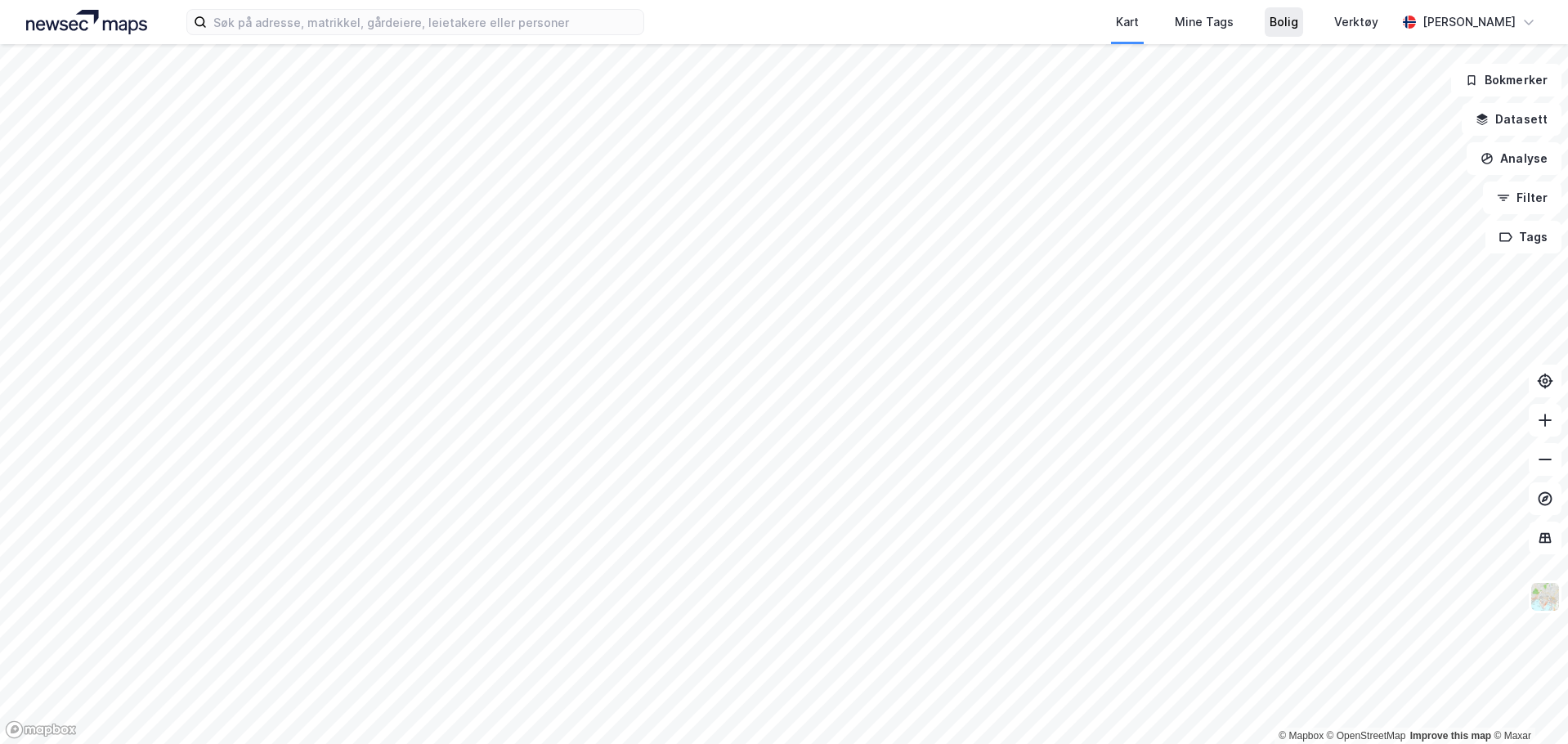
click at [1303, 34] on div "Bolig" at bounding box center [1283, 22] width 38 height 29
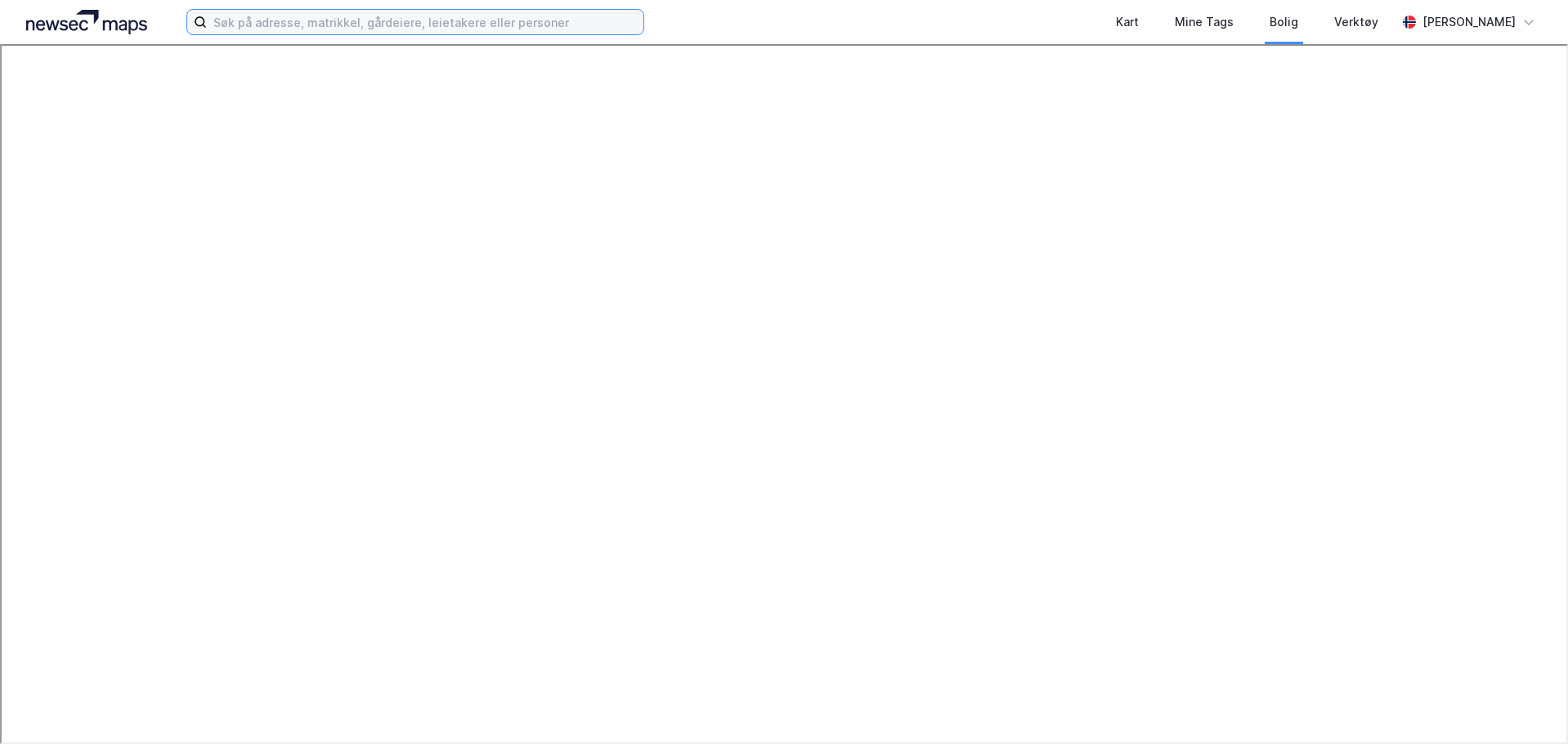
click at [264, 24] on input at bounding box center [425, 22] width 437 height 25
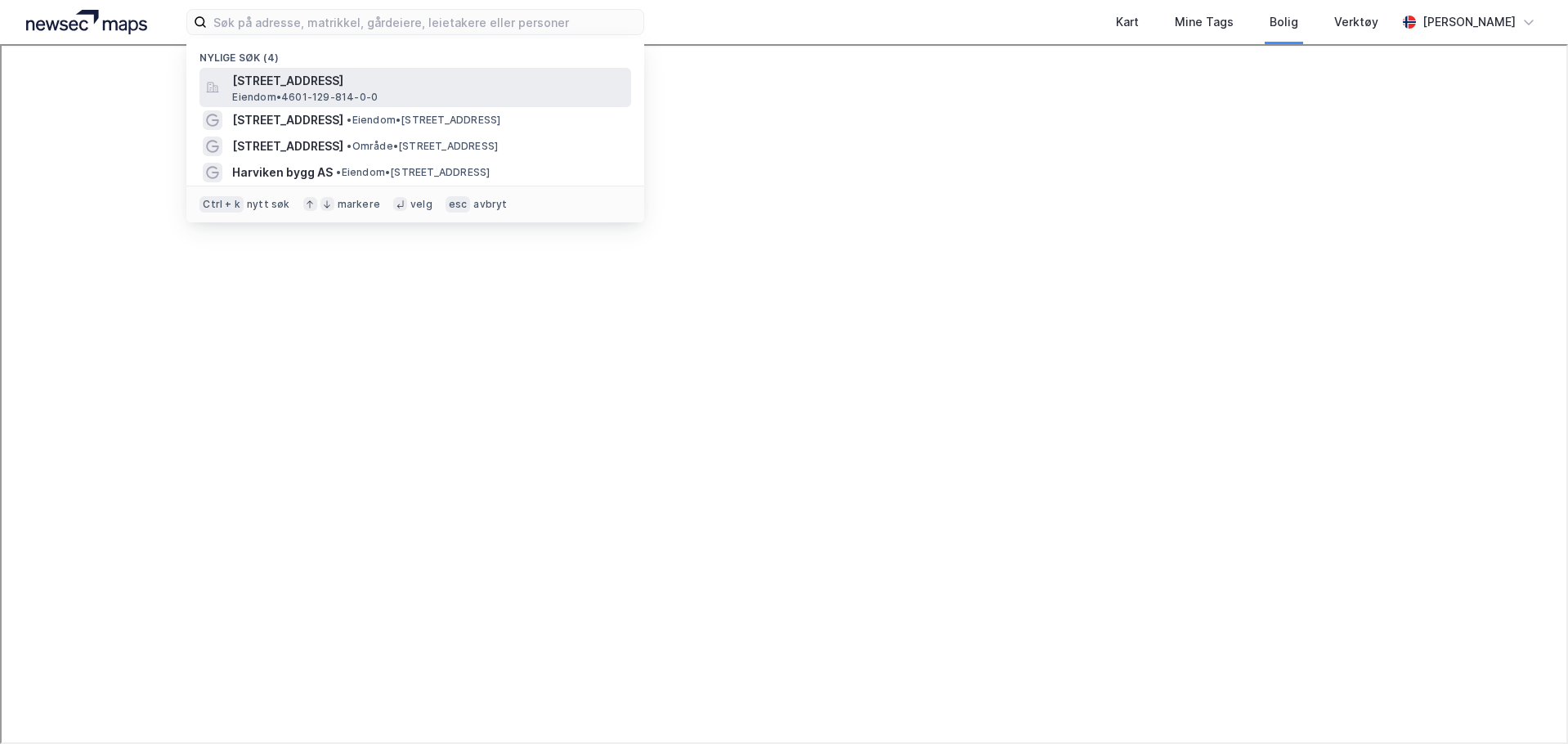
click at [416, 91] on div "[STREET_ADDRESS] • 4601-129-814-0-0" at bounding box center [431, 88] width 396 height 33
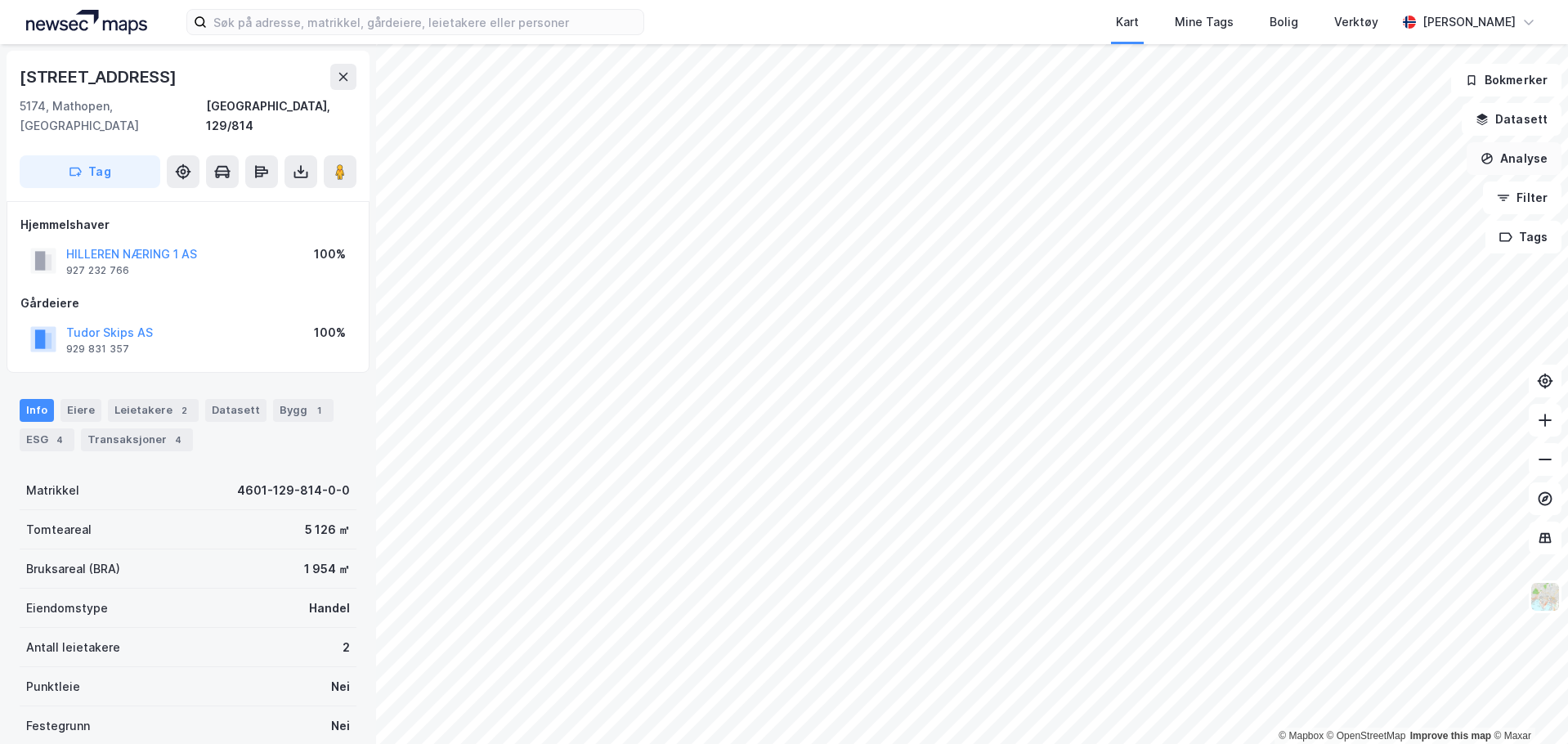
click at [1505, 160] on button "Analyse" at bounding box center [1514, 159] width 95 height 33
drag, startPoint x: 165, startPoint y: 79, endPoint x: 26, endPoint y: 84, distance: 139.1
click at [26, 84] on div "[STREET_ADDRESS]" at bounding box center [188, 77] width 337 height 26
copy div "[STREET_ADDRESS]"
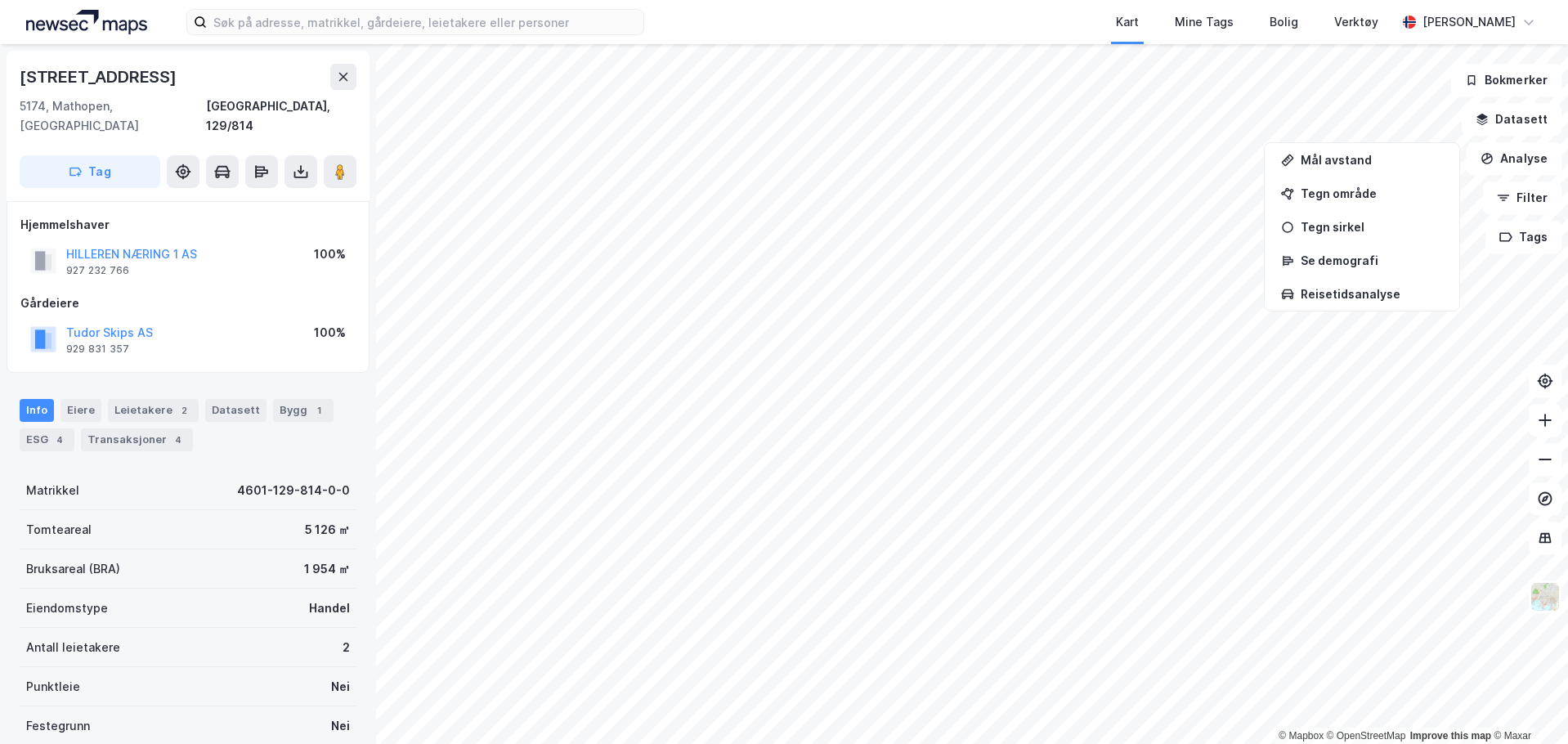
copy div "[STREET_ADDRESS]"
